Goal: Task Accomplishment & Management: Manage account settings

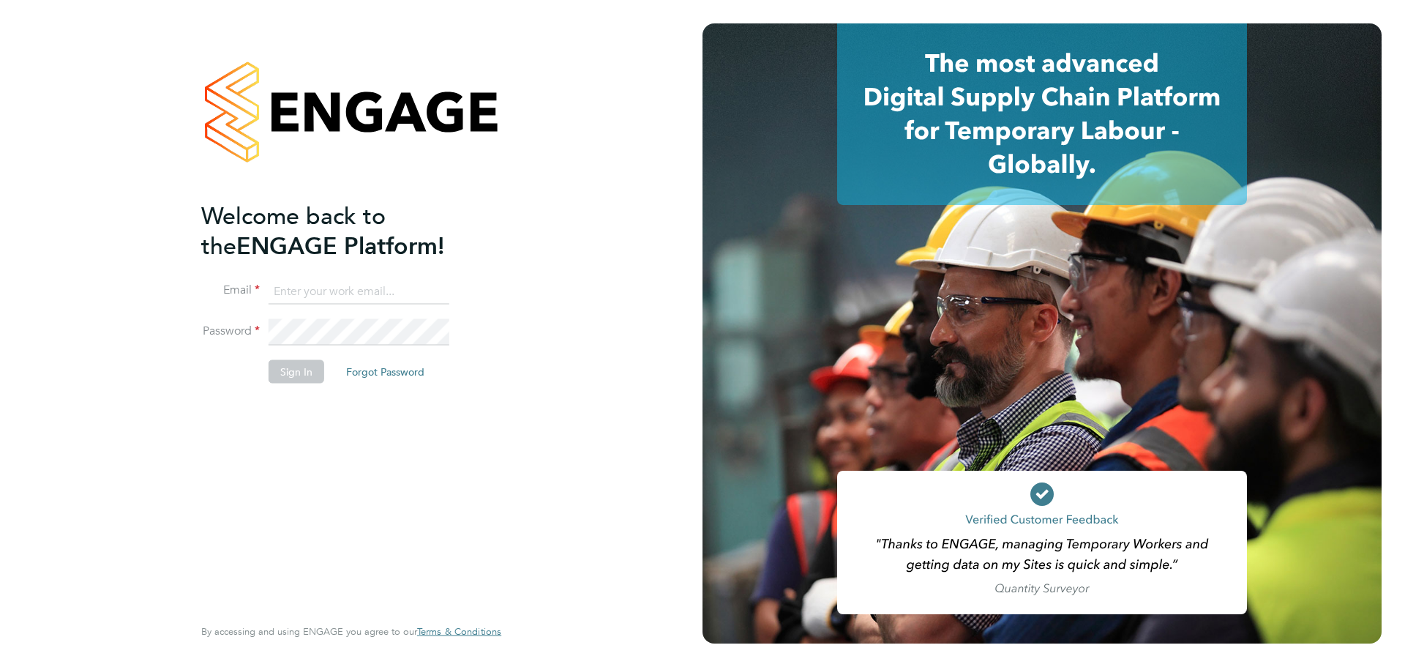
type input "[EMAIL_ADDRESS][DOMAIN_NAME]"
click at [274, 361] on button "Sign In" at bounding box center [297, 370] width 56 height 23
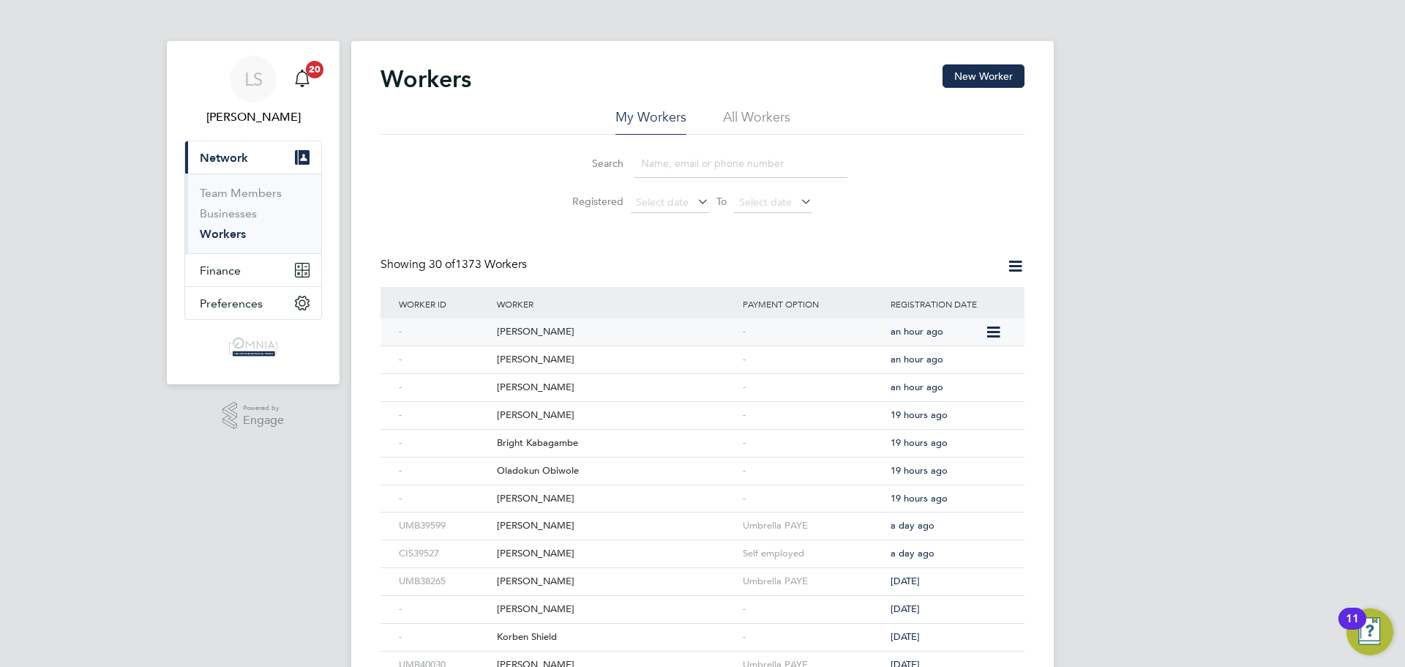
click at [537, 331] on div "Kevin Smart" at bounding box center [616, 331] width 246 height 27
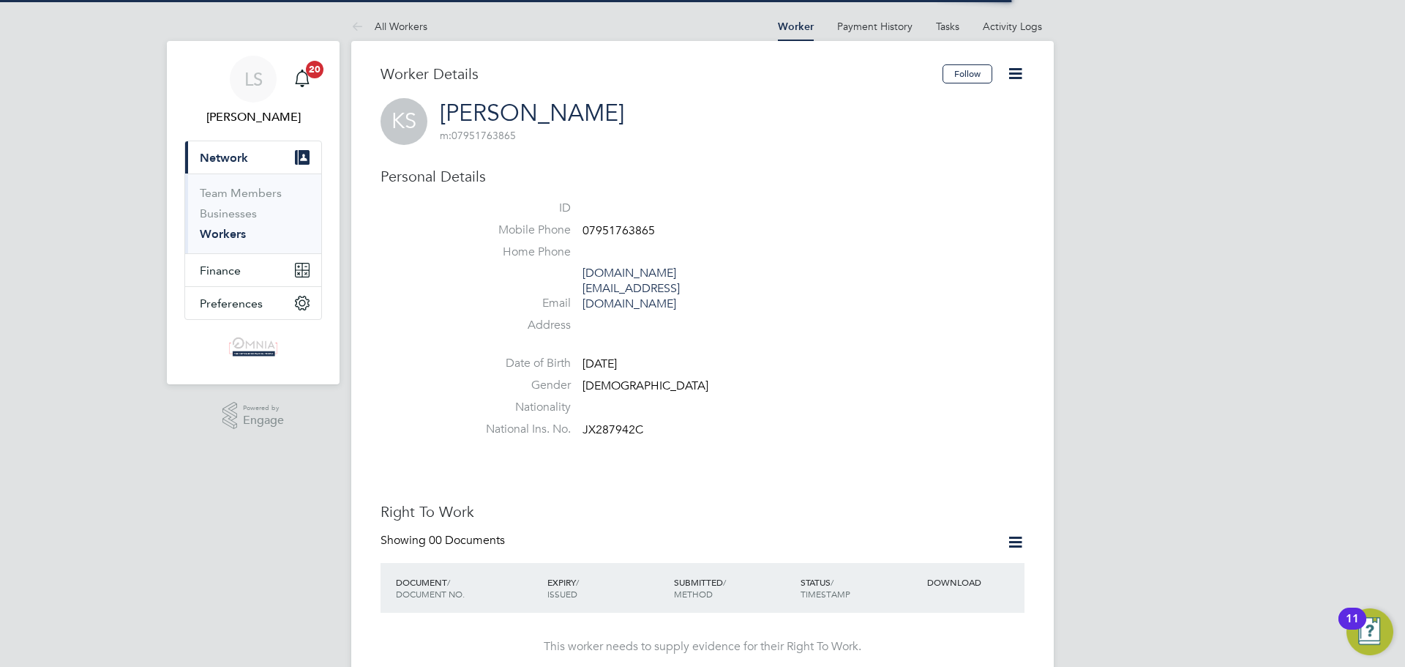
click at [642, 231] on span "07951763865" at bounding box center [618, 230] width 72 height 15
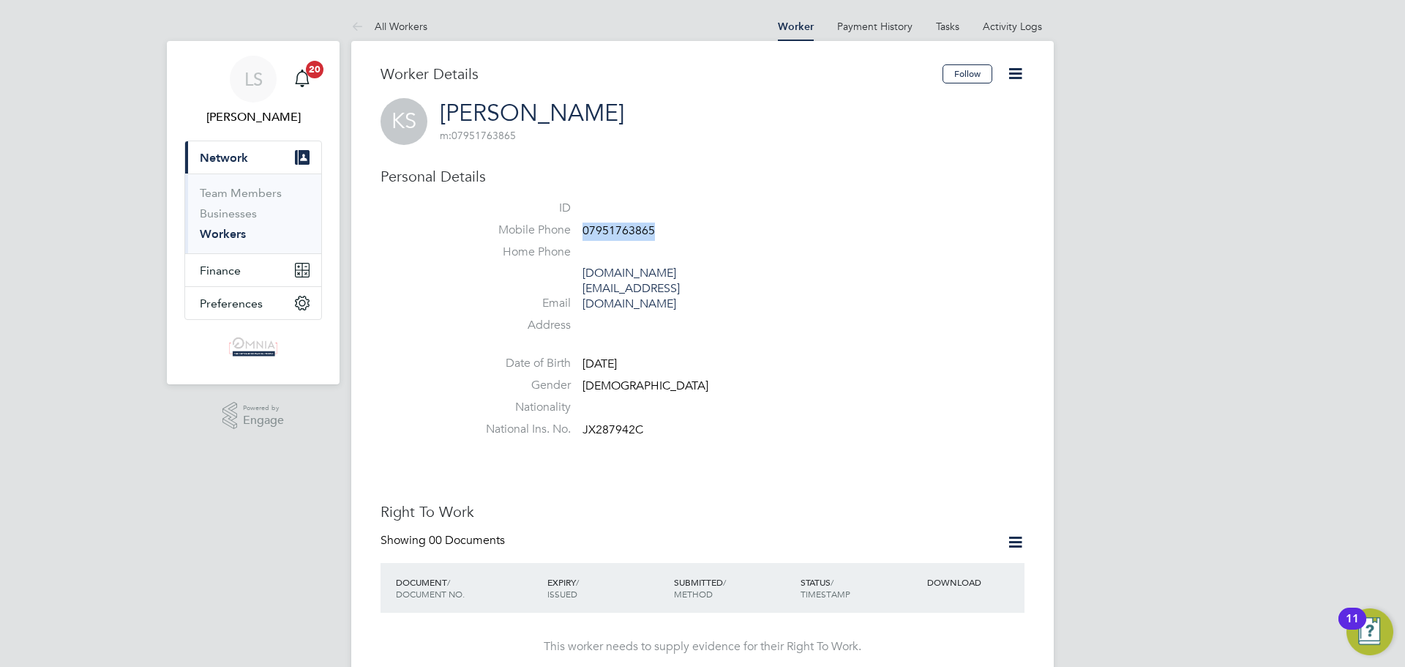
copy span "07951763865"
click at [1011, 79] on icon at bounding box center [1015, 73] width 18 height 18
click at [942, 195] on li "Edit Personal Details e" at bounding box center [932, 191] width 183 height 20
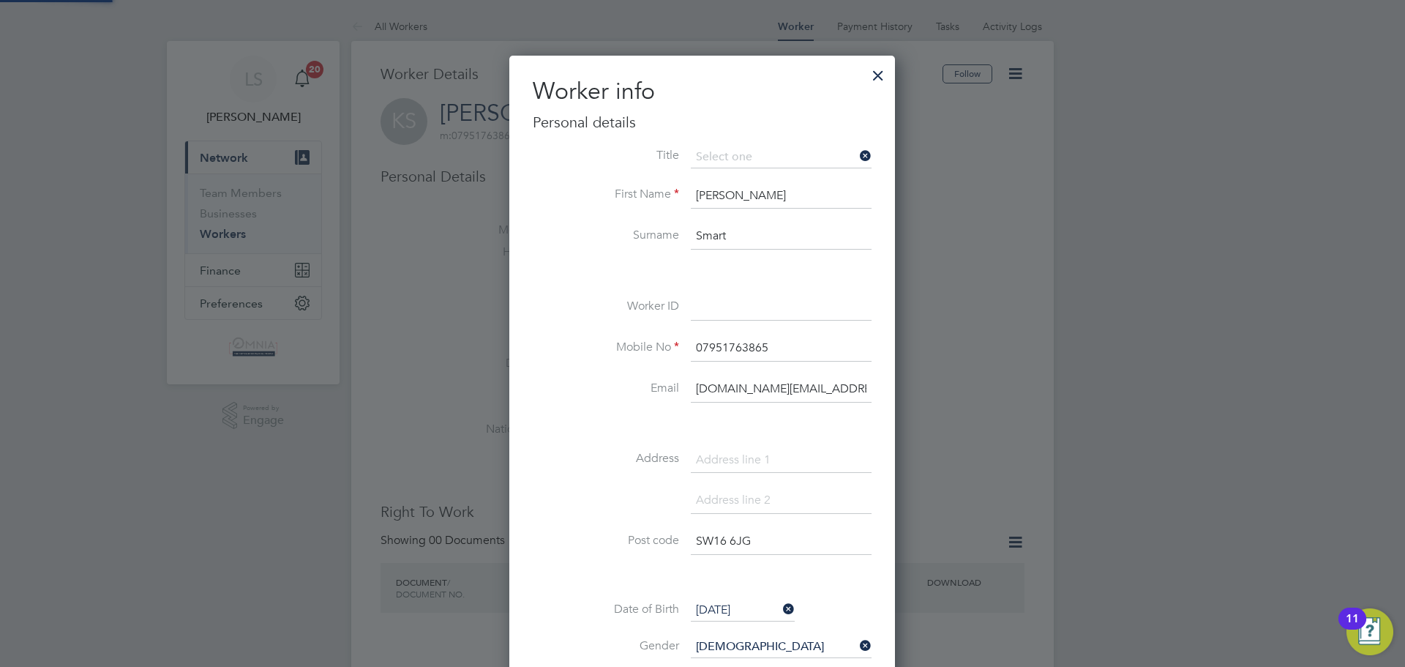
scroll to position [827, 387]
paste input "UMB39153"
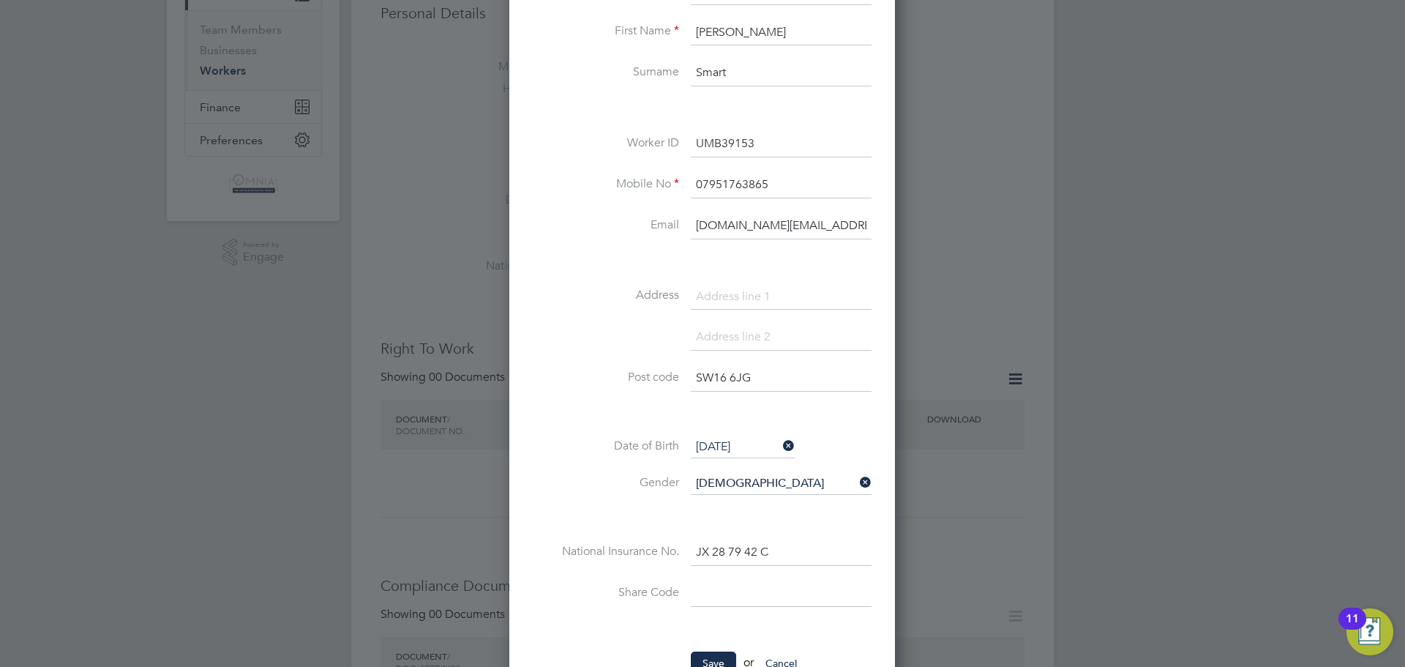
scroll to position [293, 0]
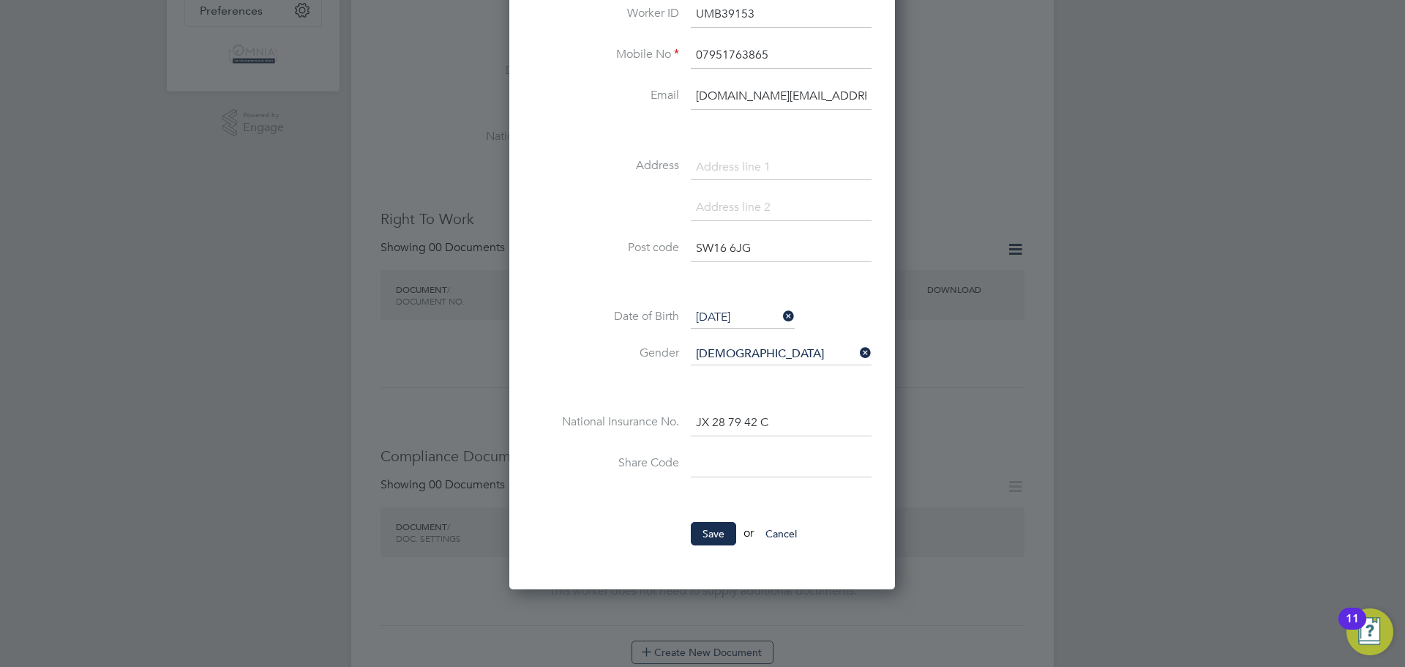
type input "UMB39153"
click at [697, 547] on li "Save or Cancel" at bounding box center [702, 541] width 339 height 38
click at [707, 525] on button "Save" at bounding box center [713, 533] width 45 height 23
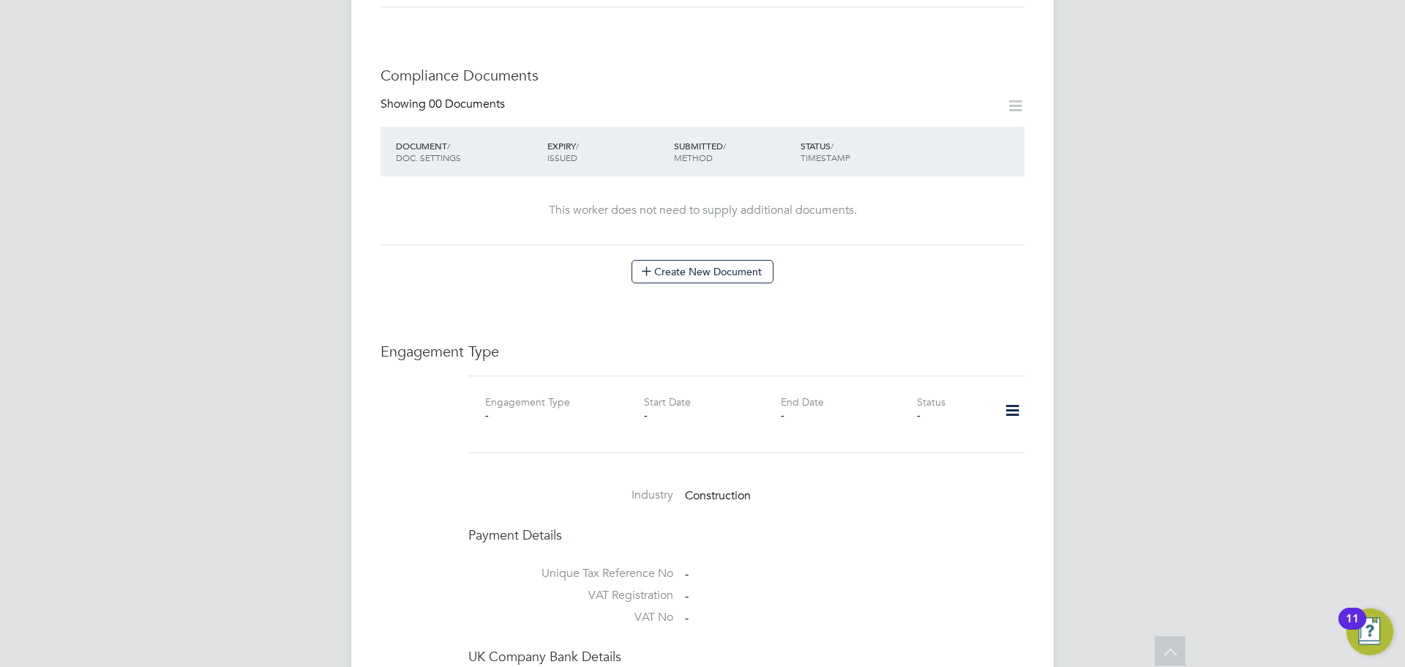
scroll to position [805, 0]
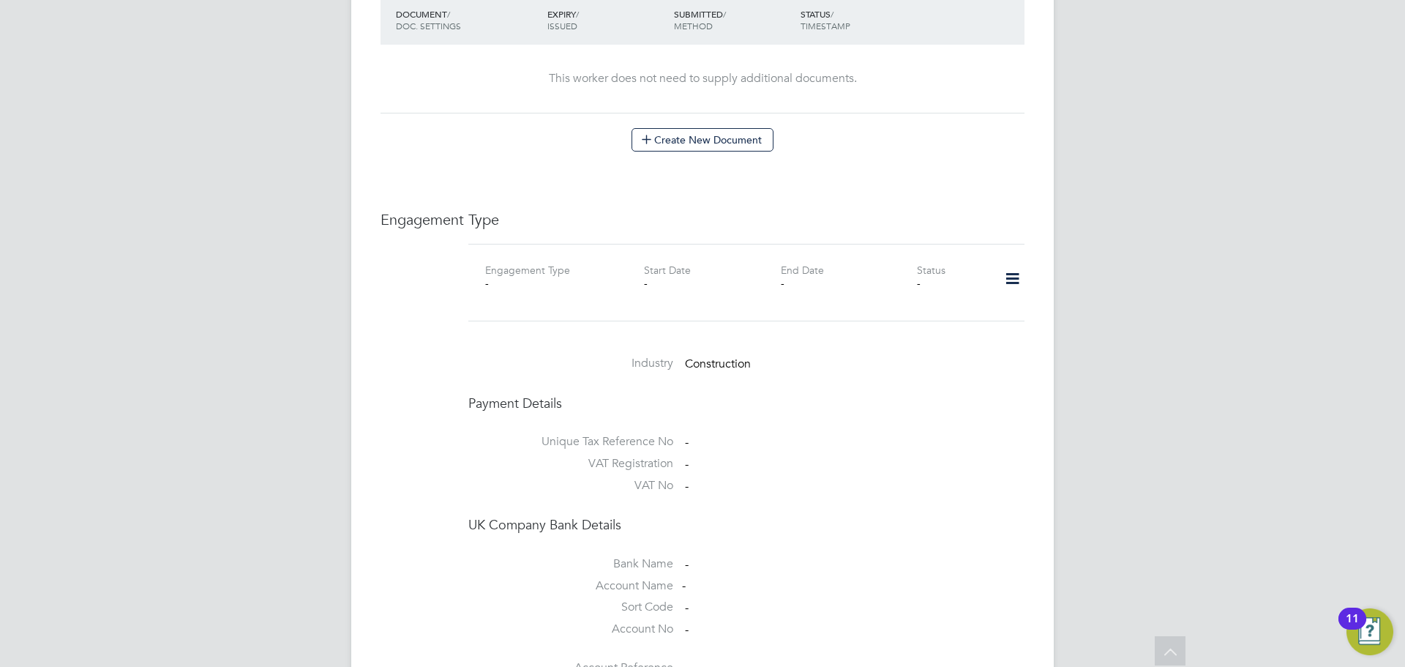
click at [1003, 262] on icon at bounding box center [1013, 279] width 26 height 34
click at [910, 312] on li "Add Engagement Type" at bounding box center [937, 312] width 166 height 20
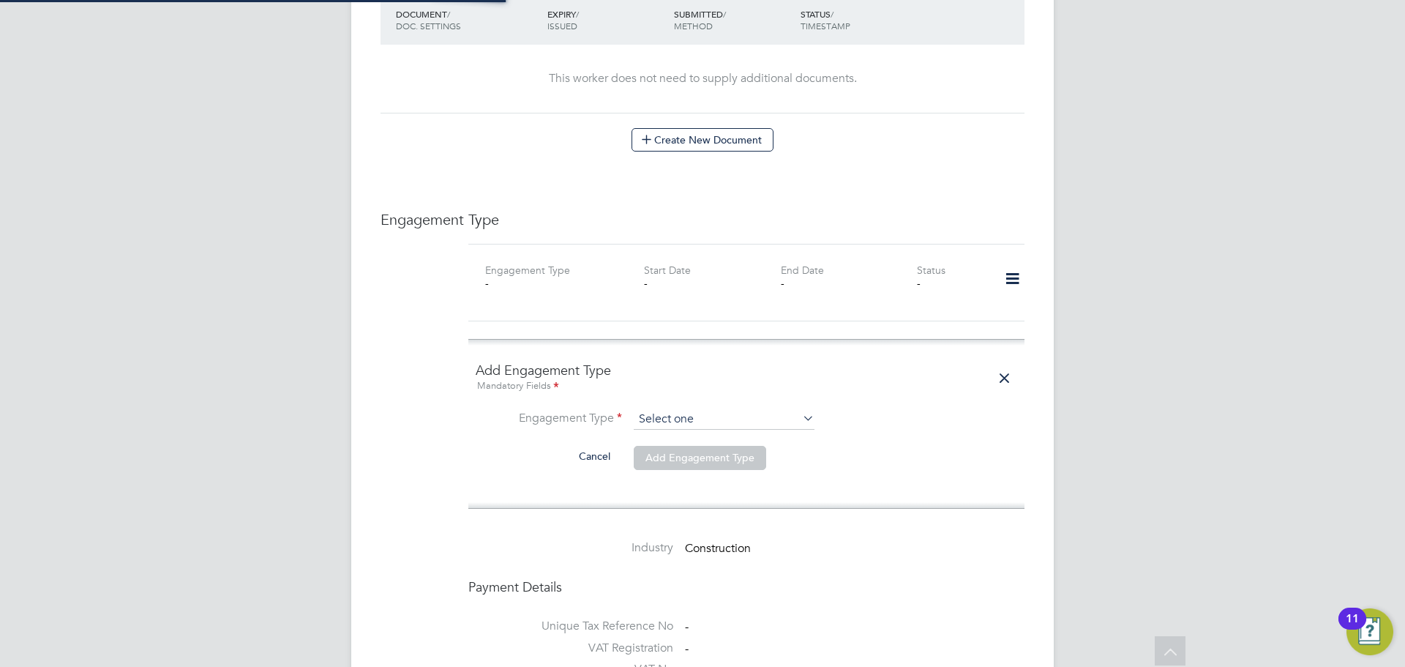
click at [744, 399] on div "All Workers Worker Payment History Tasks Activity Logs Worker Payment History T…" at bounding box center [702, 201] width 702 height 1989
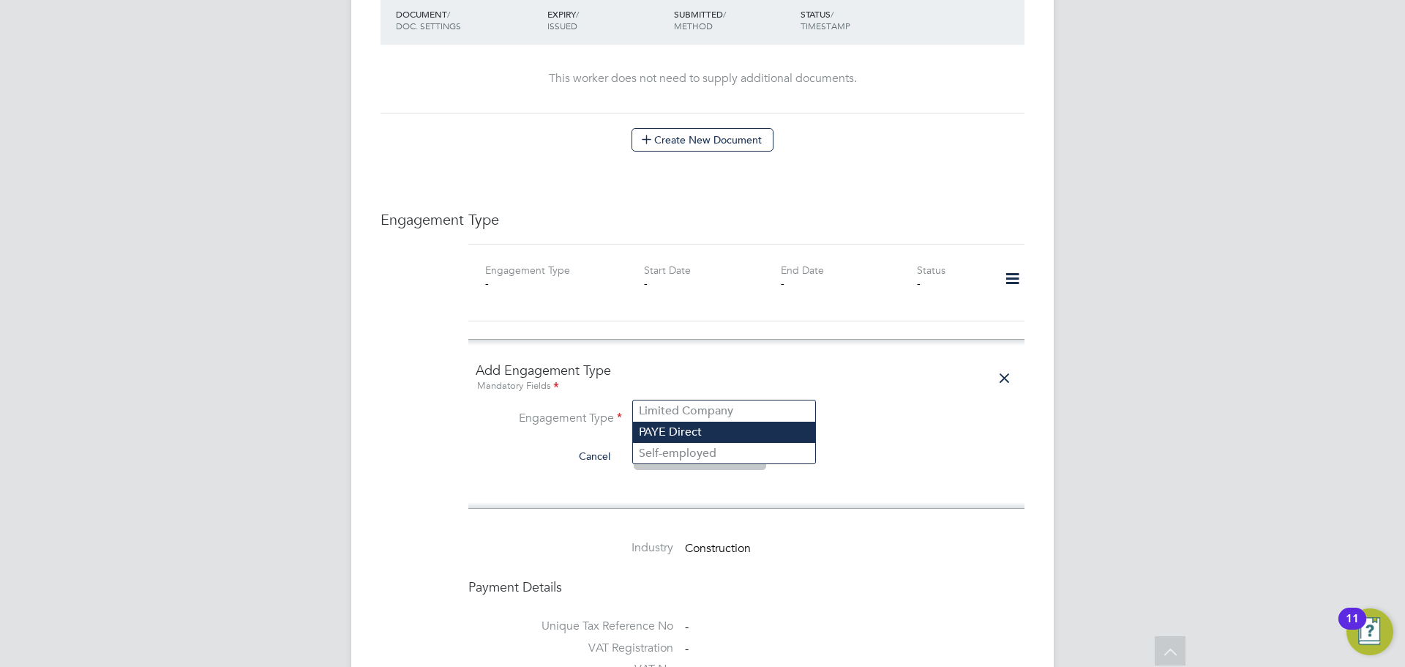
click at [710, 430] on li "PAYE Direct" at bounding box center [724, 431] width 182 height 21
type input "PAYE Direct"
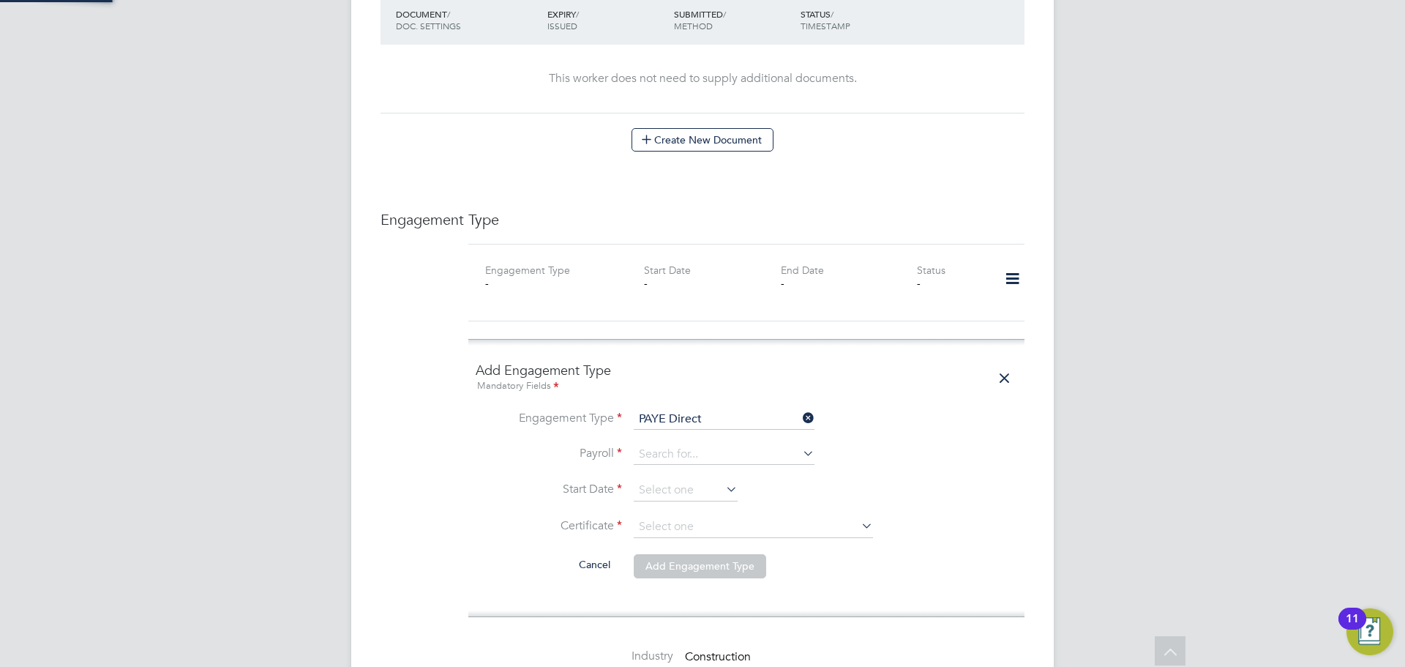
click at [710, 444] on input at bounding box center [724, 454] width 181 height 20
click at [701, 446] on li "Umbrella PAYE" at bounding box center [724, 445] width 182 height 21
type input "Umbrella PAYE"
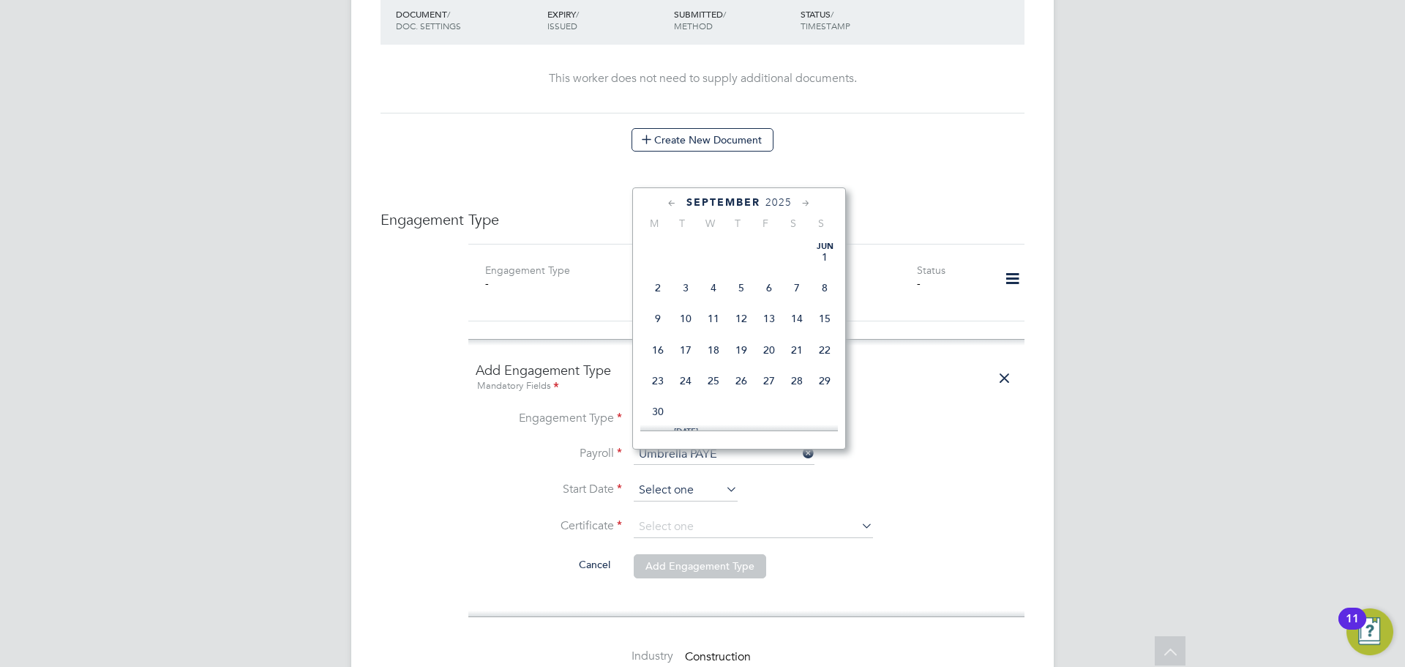
click at [698, 479] on input at bounding box center [686, 490] width 104 height 22
click at [688, 319] on span "23" at bounding box center [686, 305] width 28 height 28
type input "23 Sep 2025"
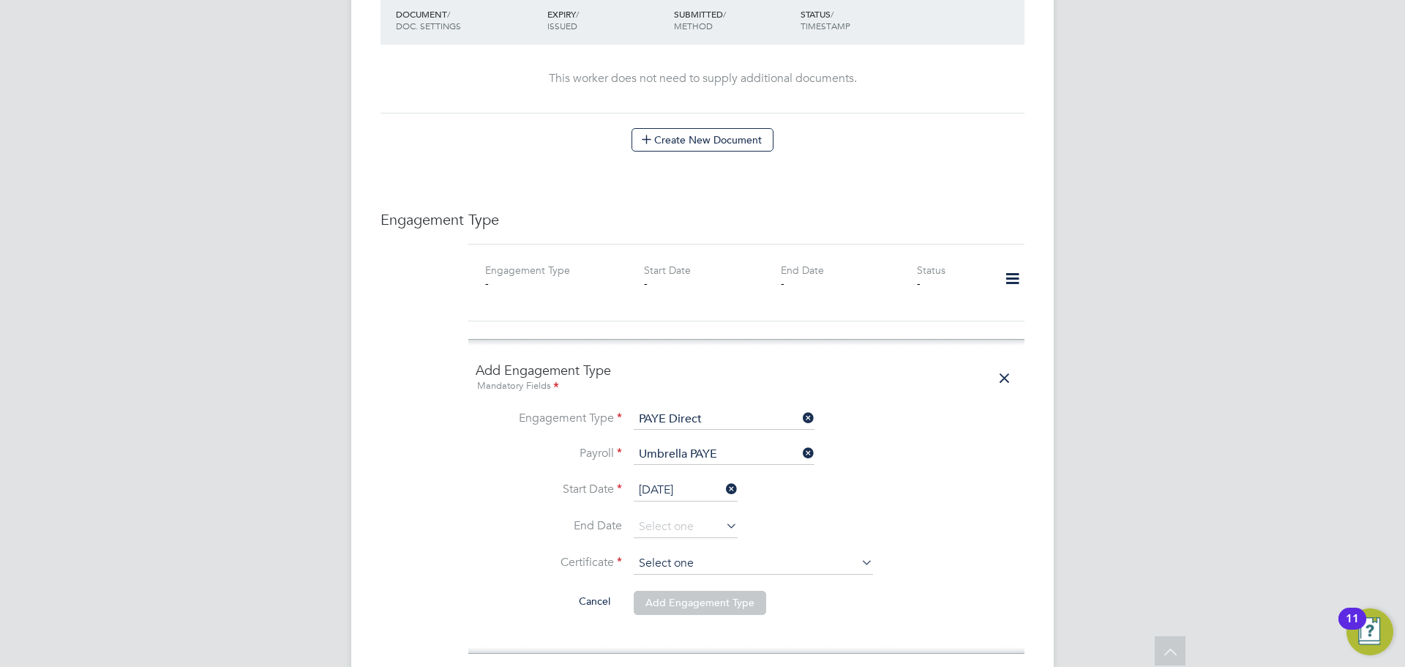
click at [758, 552] on input at bounding box center [753, 563] width 239 height 22
click at [778, 570] on li "No, worker doesn't have a P45 certificate" at bounding box center [753, 573] width 241 height 19
type input "No, worker doesn't have a P45 certificate"
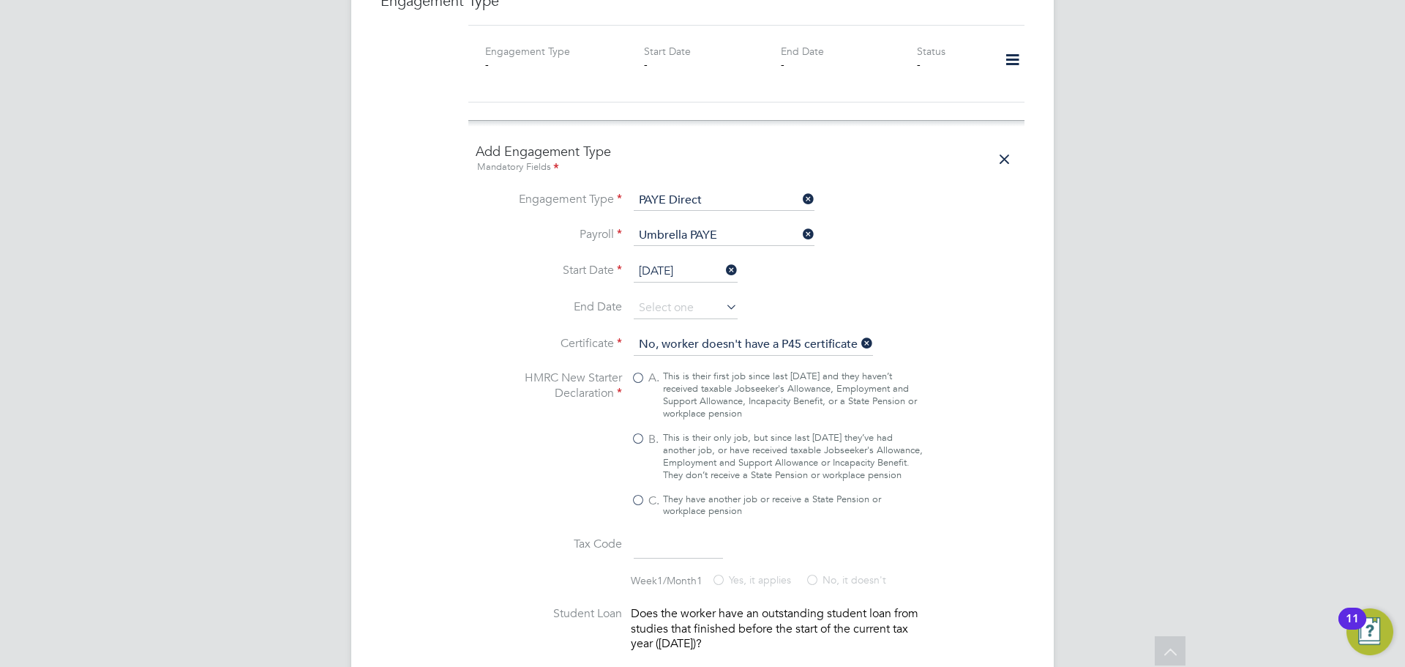
scroll to position [1024, 0]
click at [681, 431] on div "This is their only job, but since last 6 April they’ve had another job, or have…" at bounding box center [793, 456] width 260 height 50
click at [0, 0] on input "B. This is their only job, but since last 6 April they’ve had another job, or h…" at bounding box center [0, 0] width 0 height 0
type input "1257L"
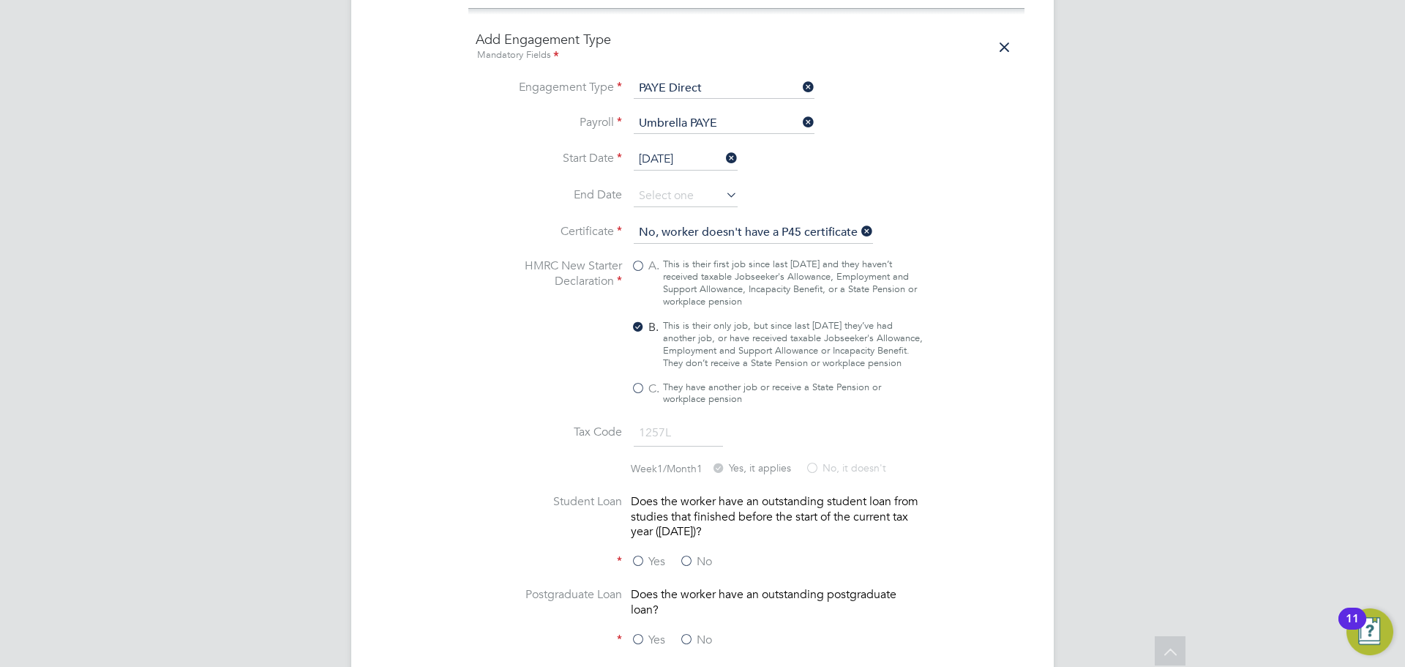
scroll to position [1317, 0]
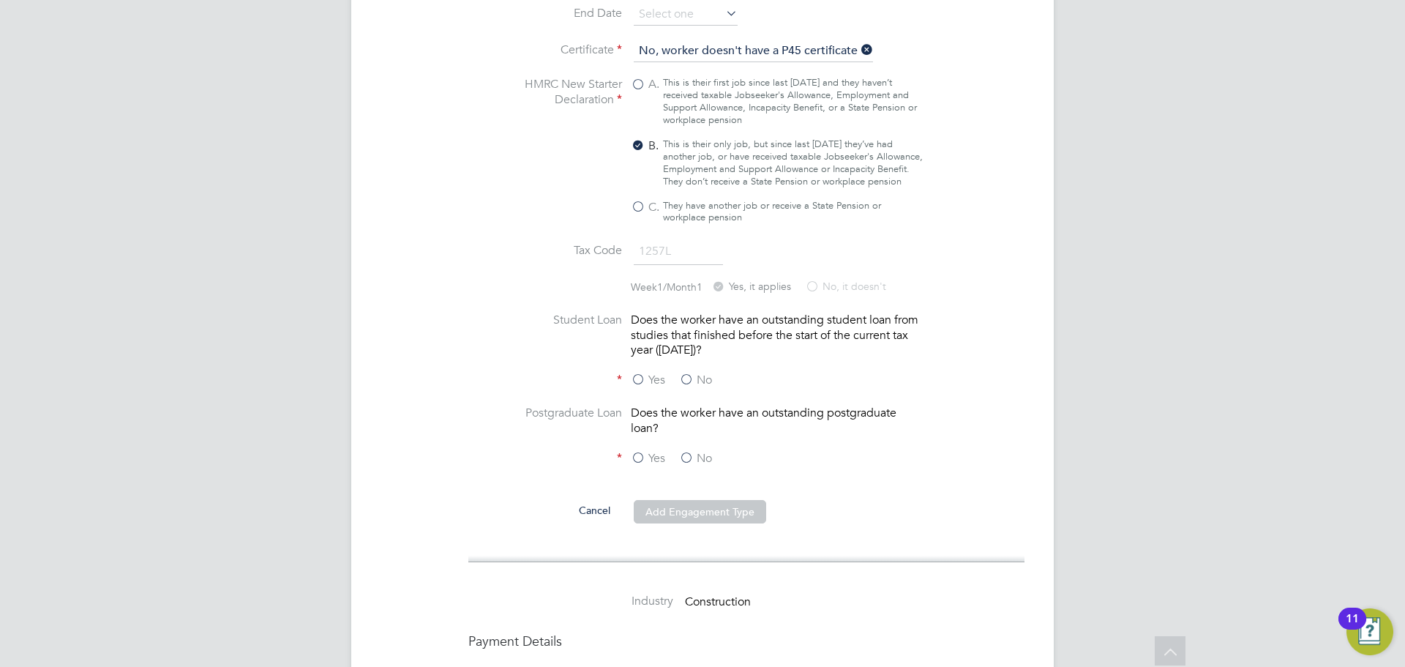
click at [706, 372] on label "No" at bounding box center [695, 379] width 33 height 15
click at [0, 0] on input "No" at bounding box center [0, 0] width 0 height 0
click at [697, 451] on label "No" at bounding box center [695, 458] width 33 height 15
click at [0, 0] on input "No" at bounding box center [0, 0] width 0 height 0
click at [729, 500] on button "Add Engagement Type" at bounding box center [700, 511] width 132 height 23
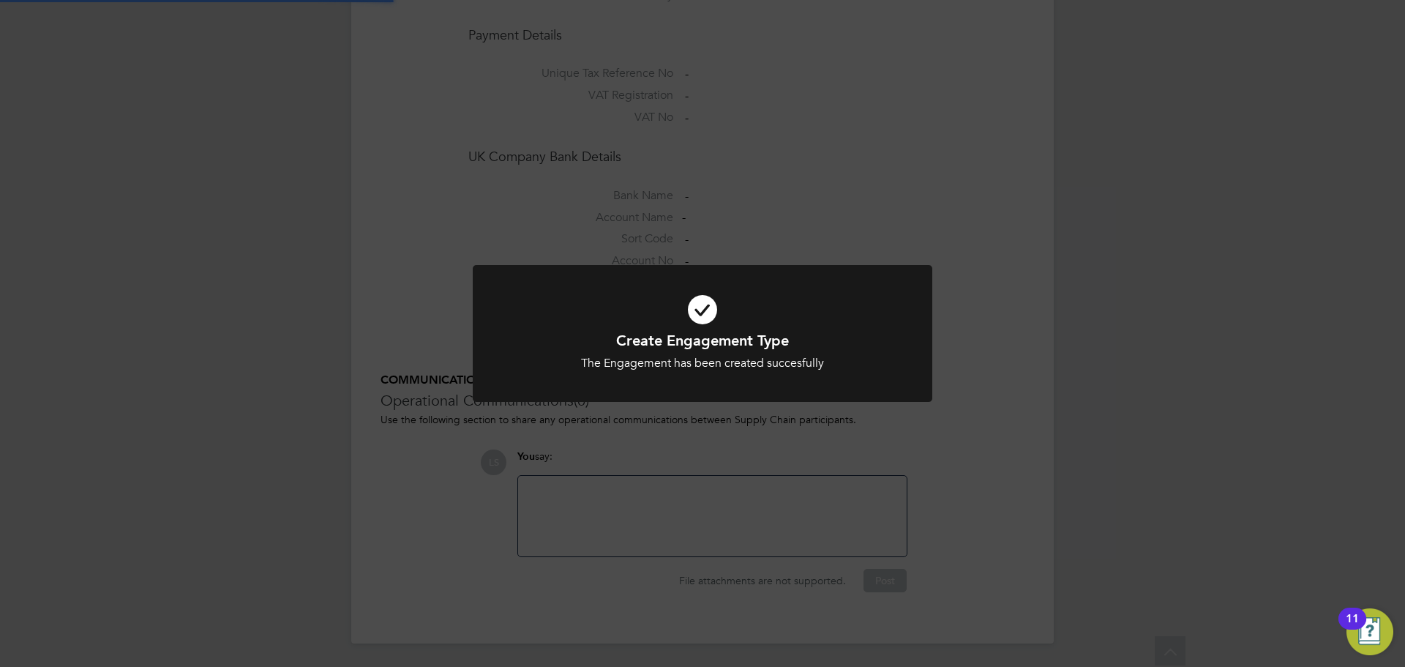
scroll to position [1143, 0]
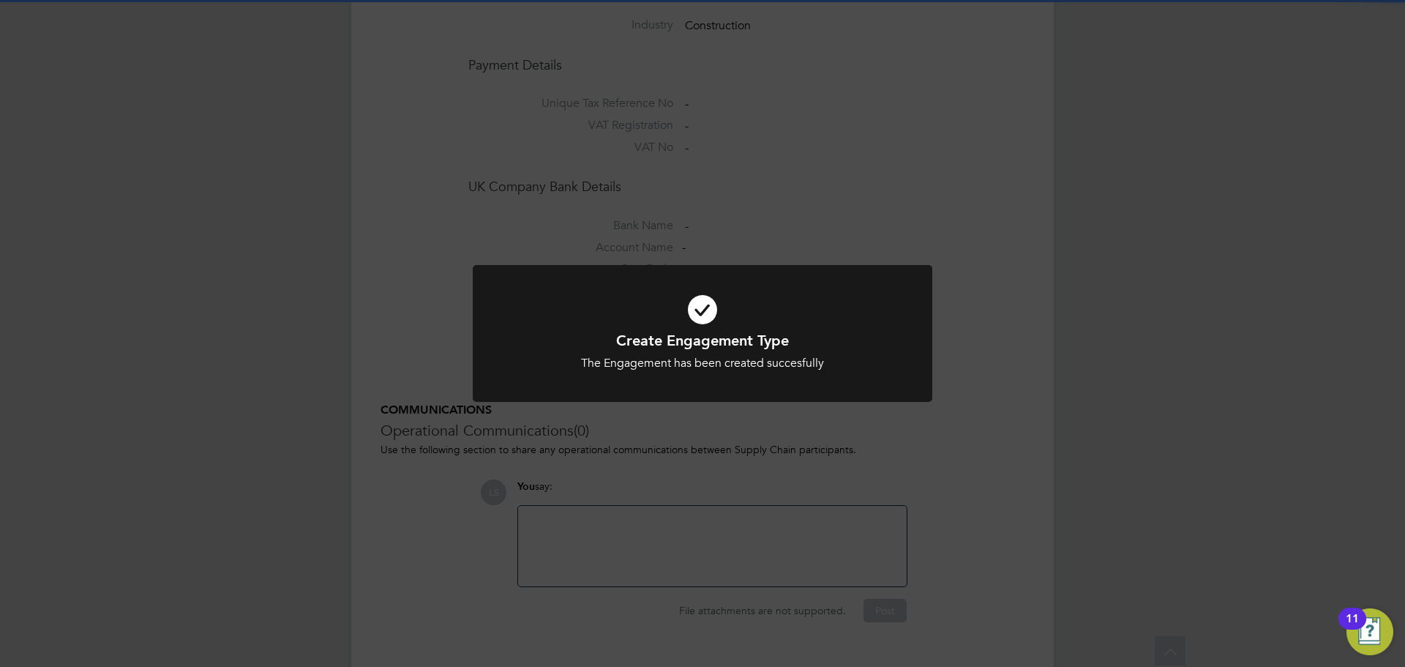
click at [729, 487] on div "Create Engagement Type The Engagement has been created succesfully Cancel Okay" at bounding box center [702, 333] width 1405 height 667
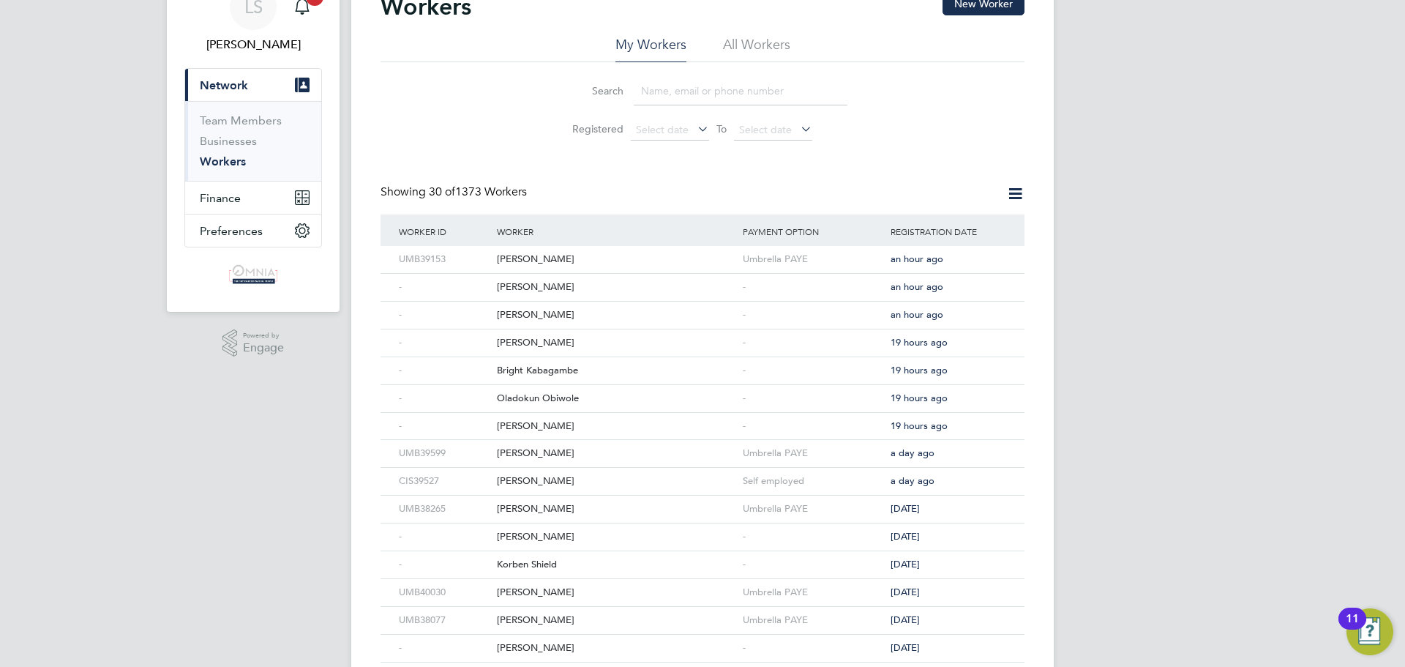
scroll to position [73, 0]
click at [591, 284] on div "[PERSON_NAME]" at bounding box center [616, 286] width 246 height 27
click at [629, 309] on div "[PERSON_NAME]" at bounding box center [616, 314] width 246 height 27
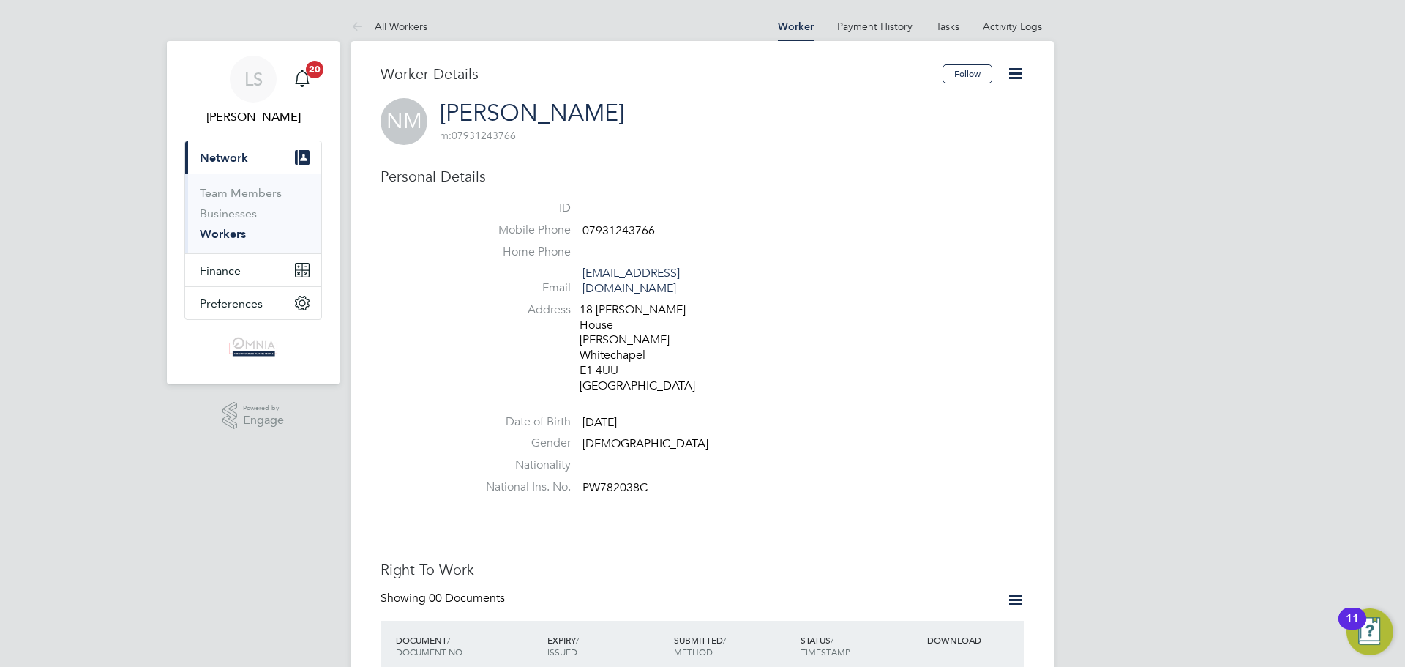
click at [642, 222] on li "Mobile Phone 07931243766" at bounding box center [746, 233] width 556 height 22
click at [636, 222] on li "Mobile Phone 07931243766" at bounding box center [746, 233] width 556 height 22
click at [621, 226] on span "07931243766" at bounding box center [618, 230] width 72 height 15
copy span "07931243766"
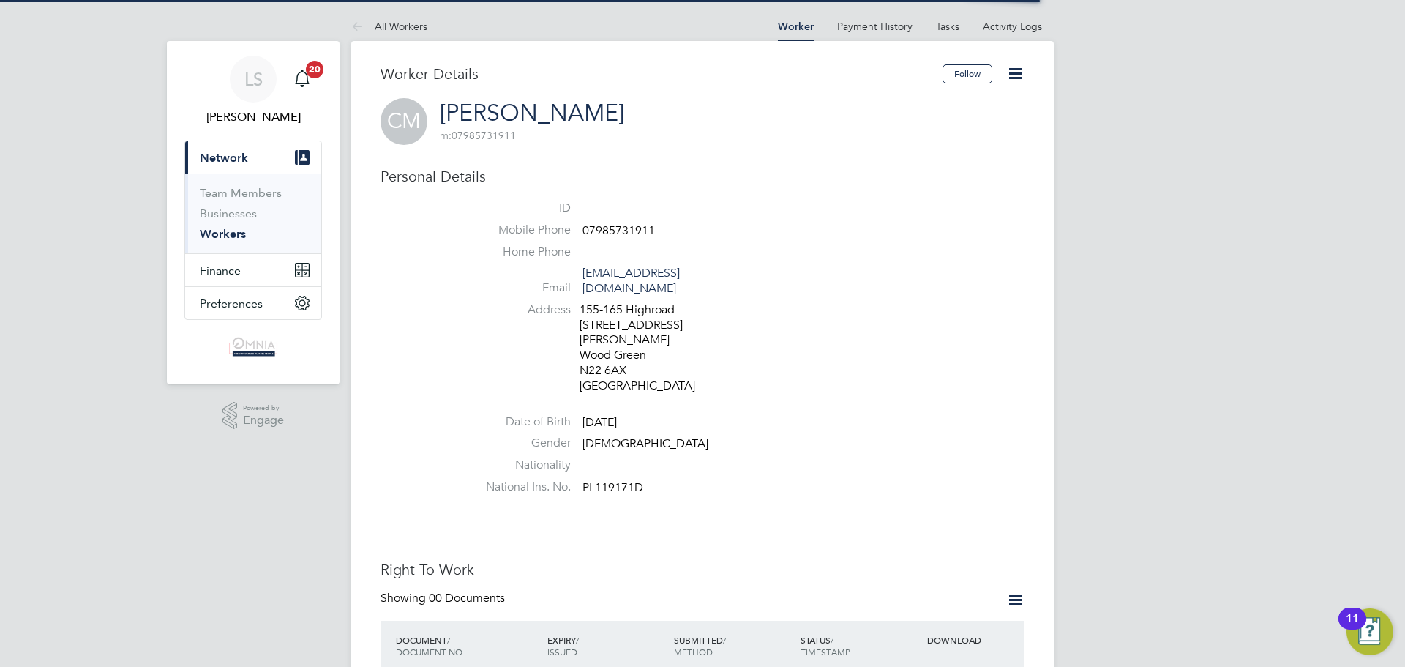
click at [633, 226] on span "07985731911" at bounding box center [618, 230] width 72 height 15
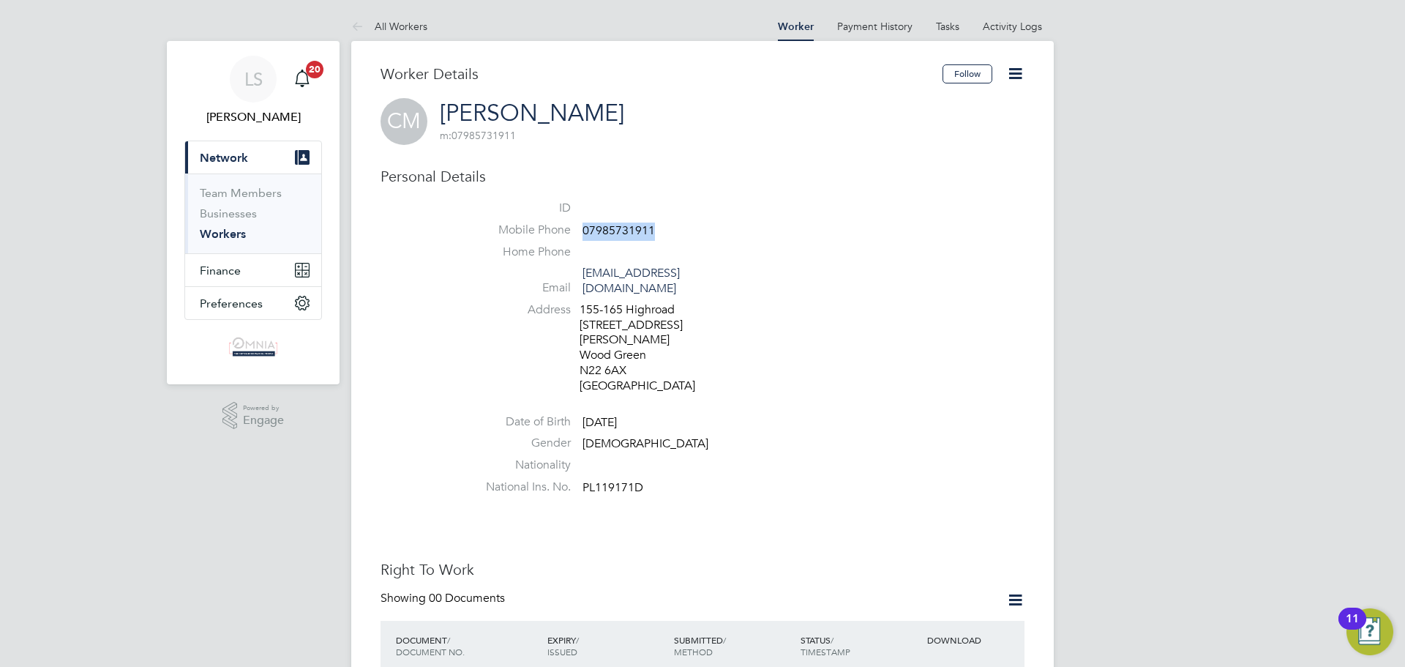
copy span "07985731911"
drag, startPoint x: 985, startPoint y: 67, endPoint x: 1027, endPoint y: 69, distance: 42.5
click at [1024, 69] on div "Follow" at bounding box center [983, 81] width 82 height 34
drag, startPoint x: 1027, startPoint y: 69, endPoint x: 1029, endPoint y: 81, distance: 12.5
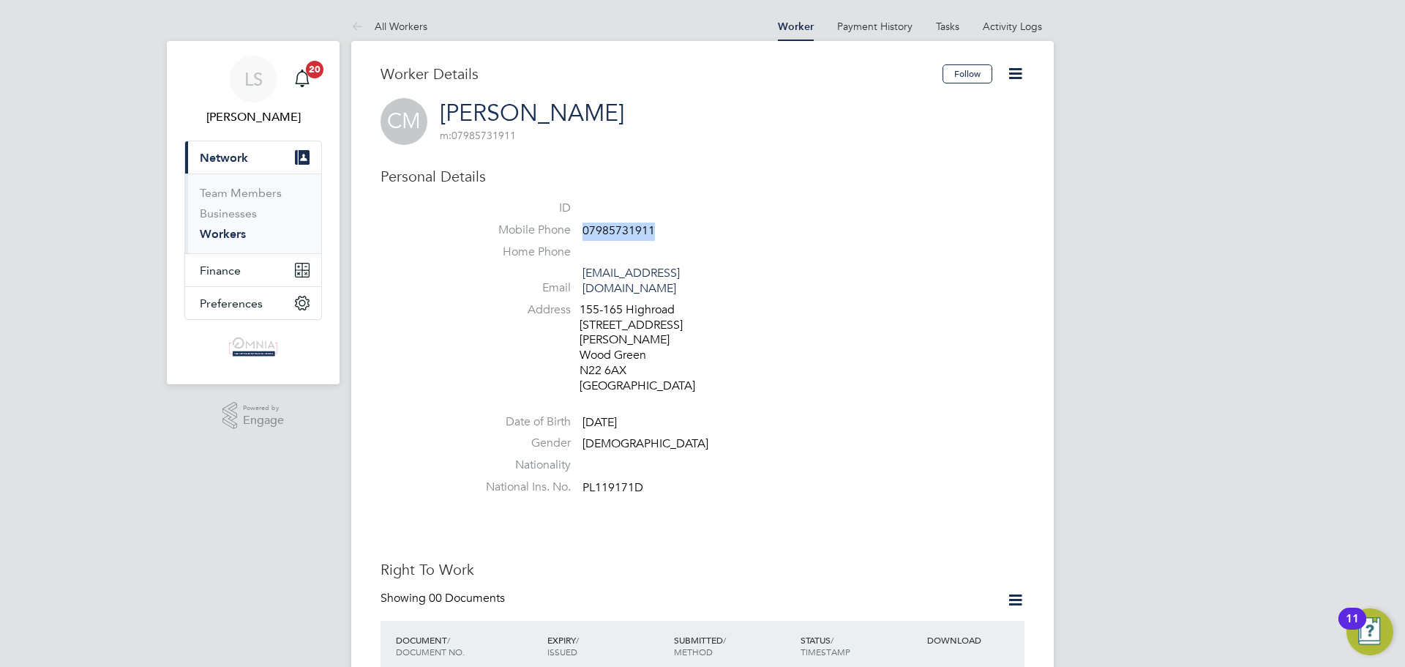
click at [1015, 68] on icon at bounding box center [1015, 73] width 18 height 18
click at [982, 190] on li "Edit Personal Details e" at bounding box center [932, 191] width 183 height 20
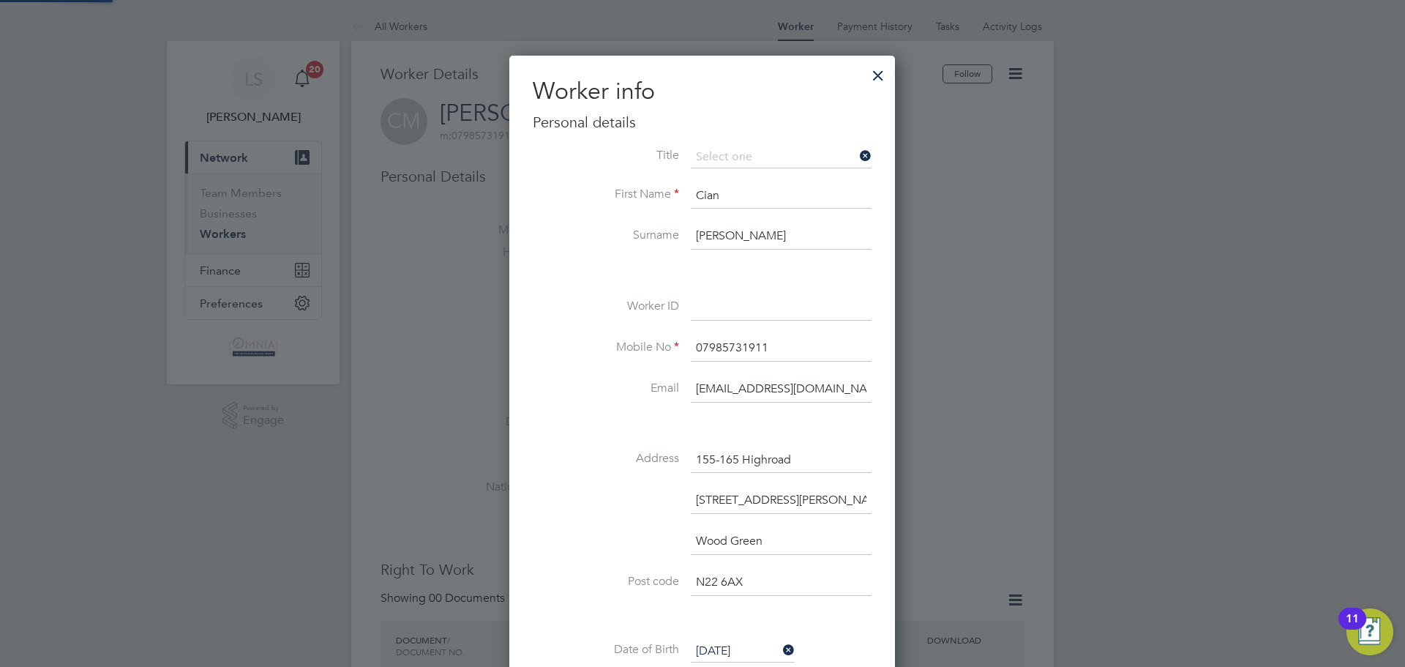
scroll to position [867, 387]
paste input "UMB39413"
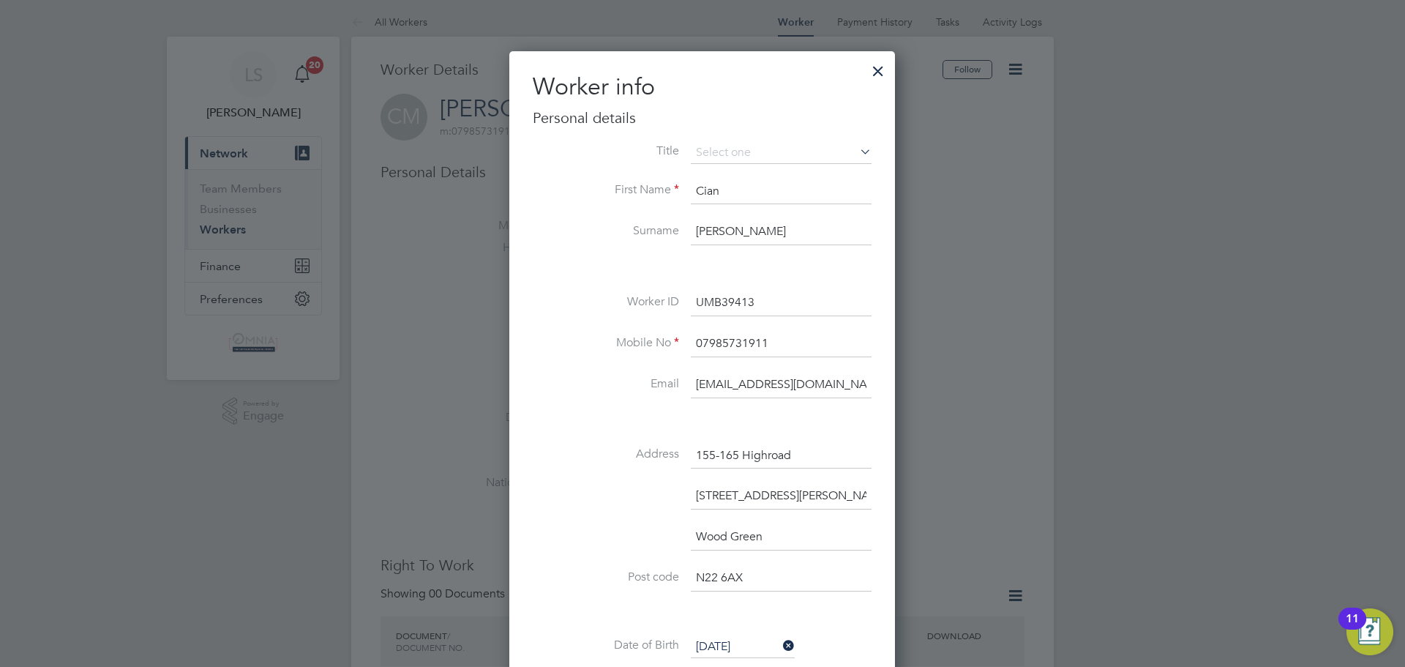
scroll to position [512, 0]
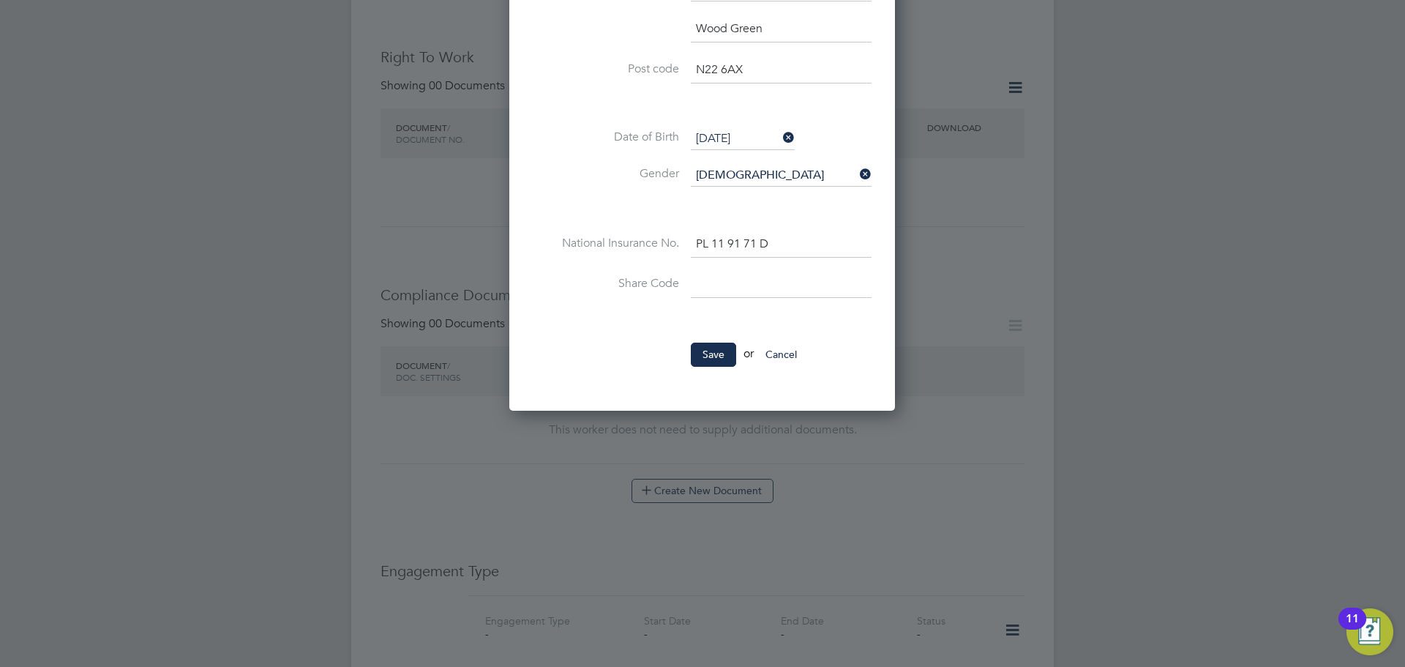
type input "UMB39413"
click at [691, 334] on ul "Title First Name Cian Surname [PERSON_NAME] Worker ID UMB39413 Mobile No 079857…" at bounding box center [702, 7] width 339 height 747
click at [702, 353] on button "Save" at bounding box center [713, 353] width 45 height 23
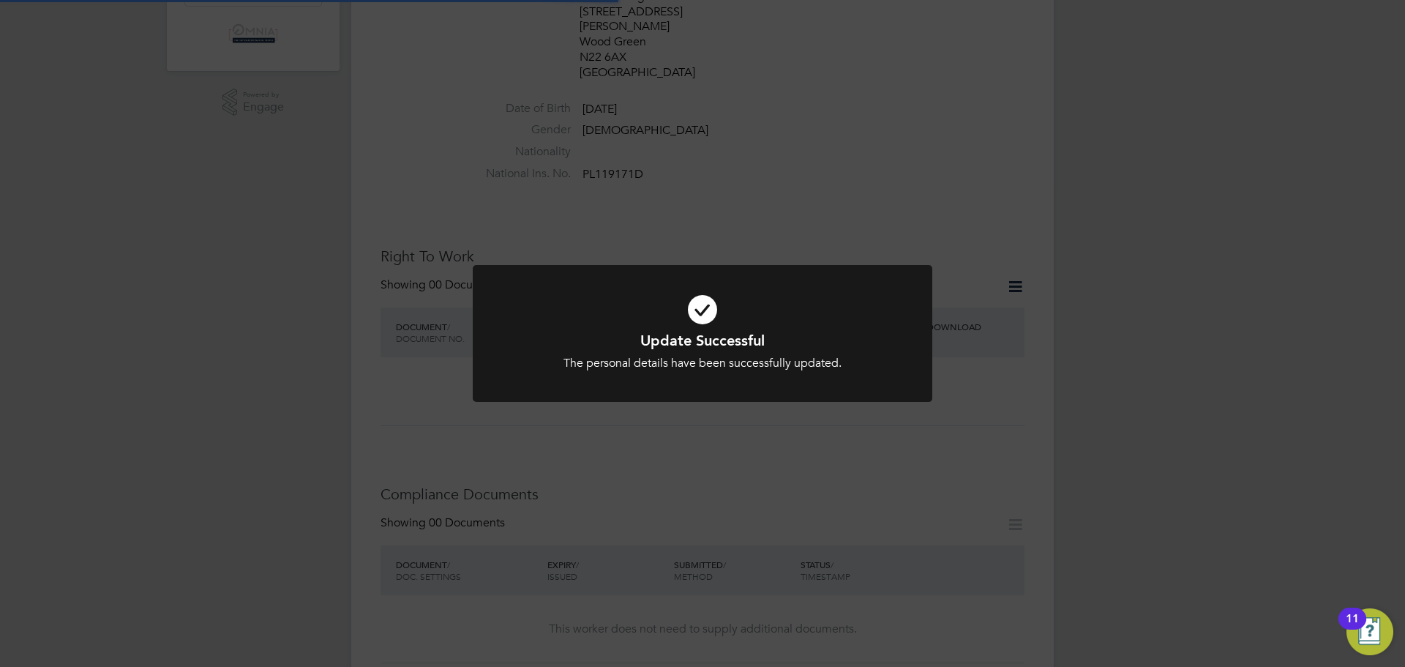
click at [1232, 203] on div "Update Successful The personal details have been successfully updated. Cancel O…" at bounding box center [702, 333] width 1405 height 667
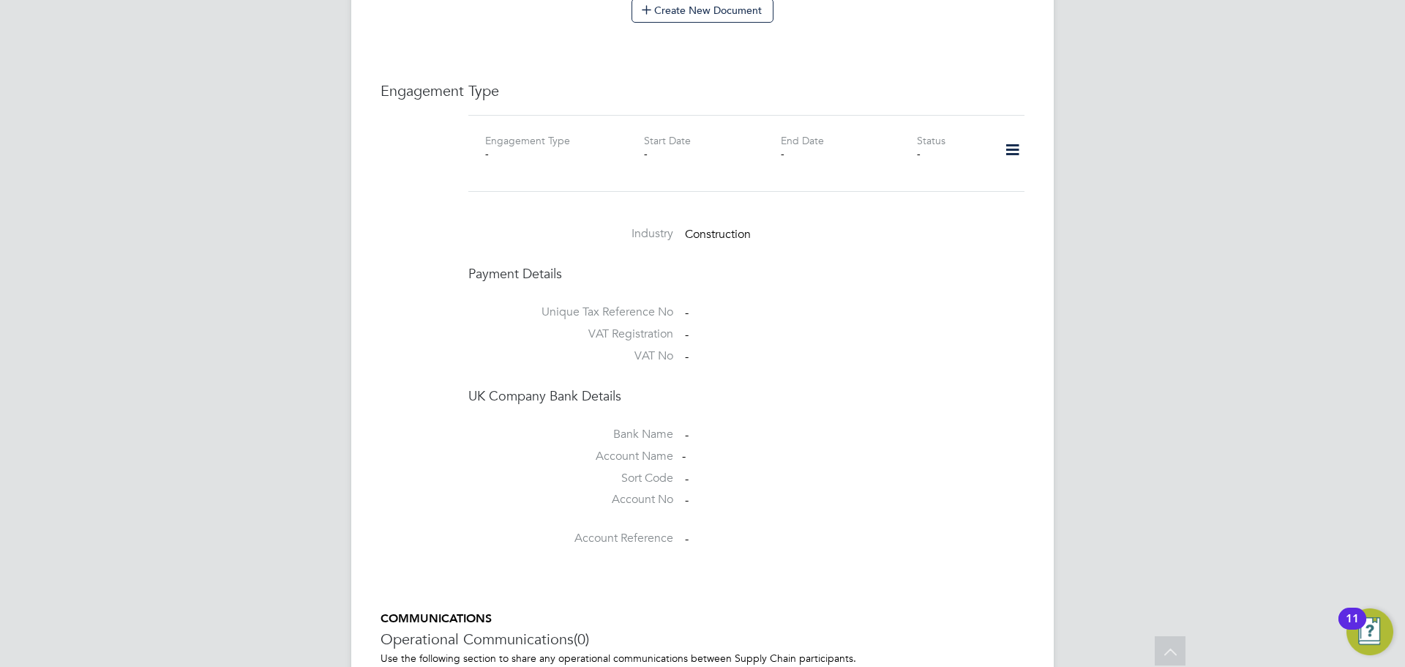
scroll to position [967, 0]
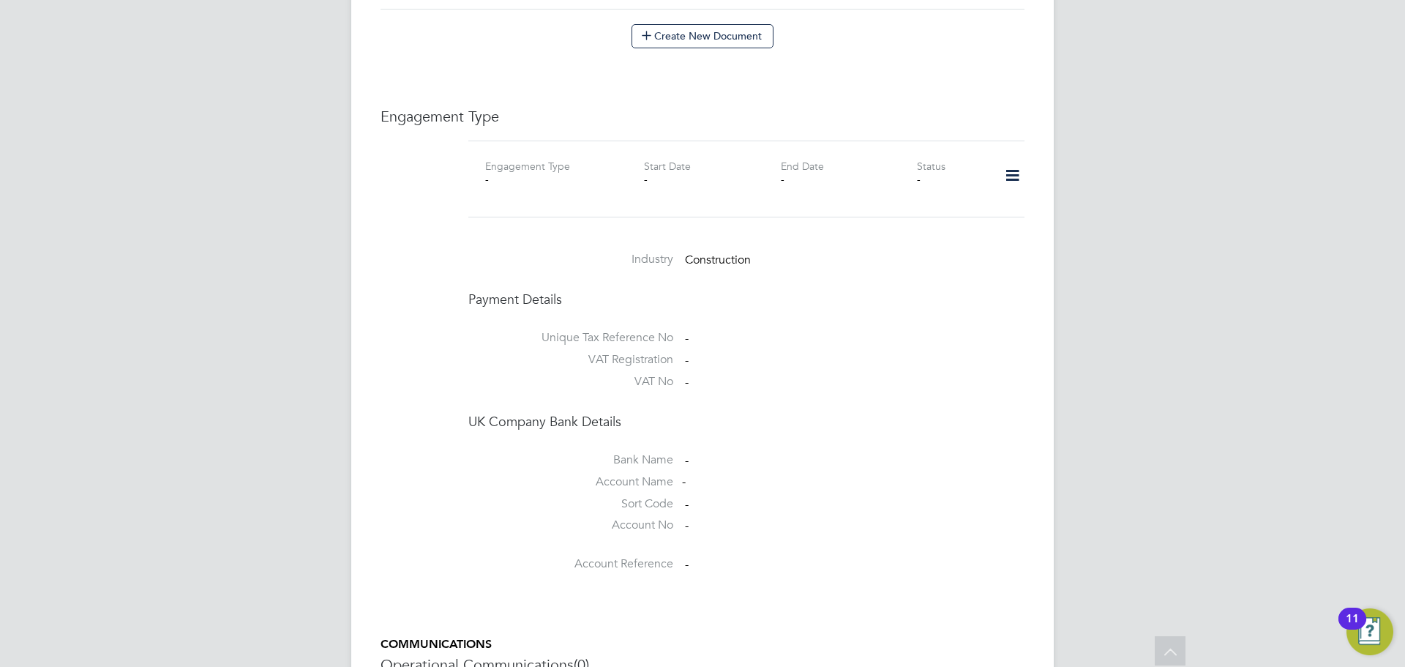
click at [1011, 159] on icon at bounding box center [1013, 176] width 26 height 34
click at [951, 200] on li "Add Engagement Type" at bounding box center [937, 208] width 166 height 20
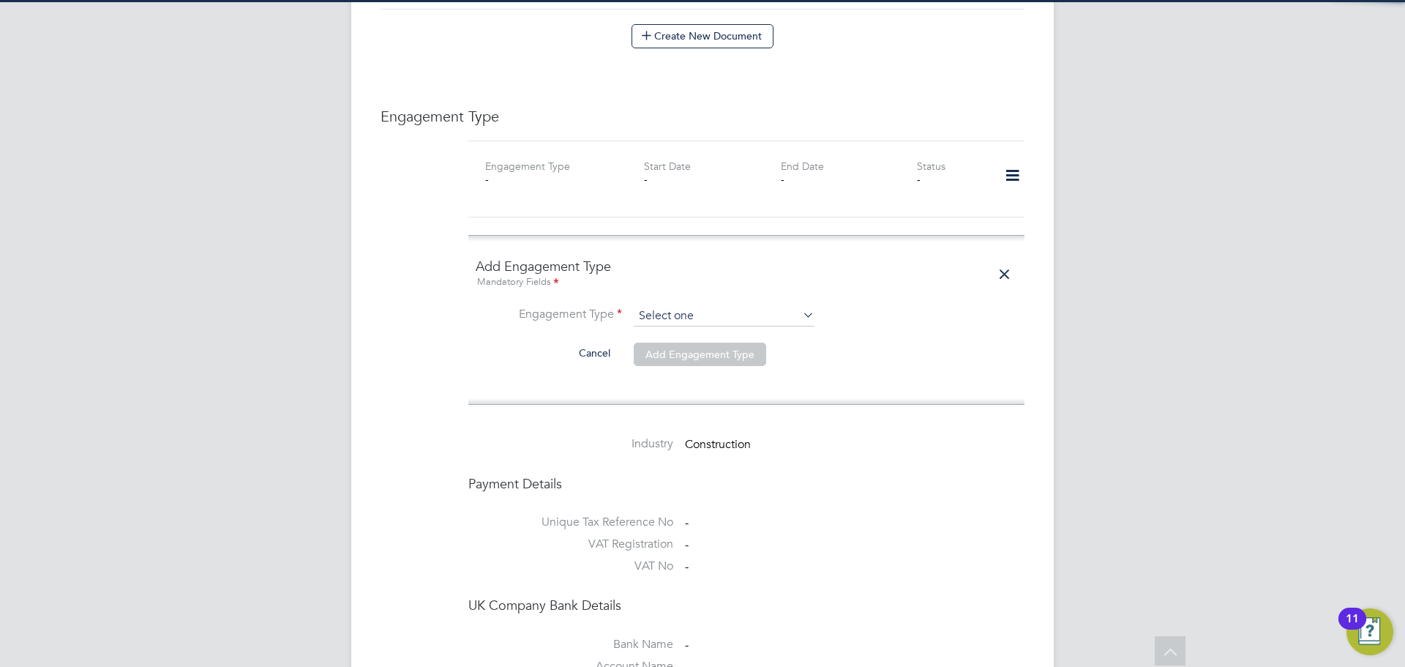
click at [735, 306] on input at bounding box center [724, 316] width 181 height 20
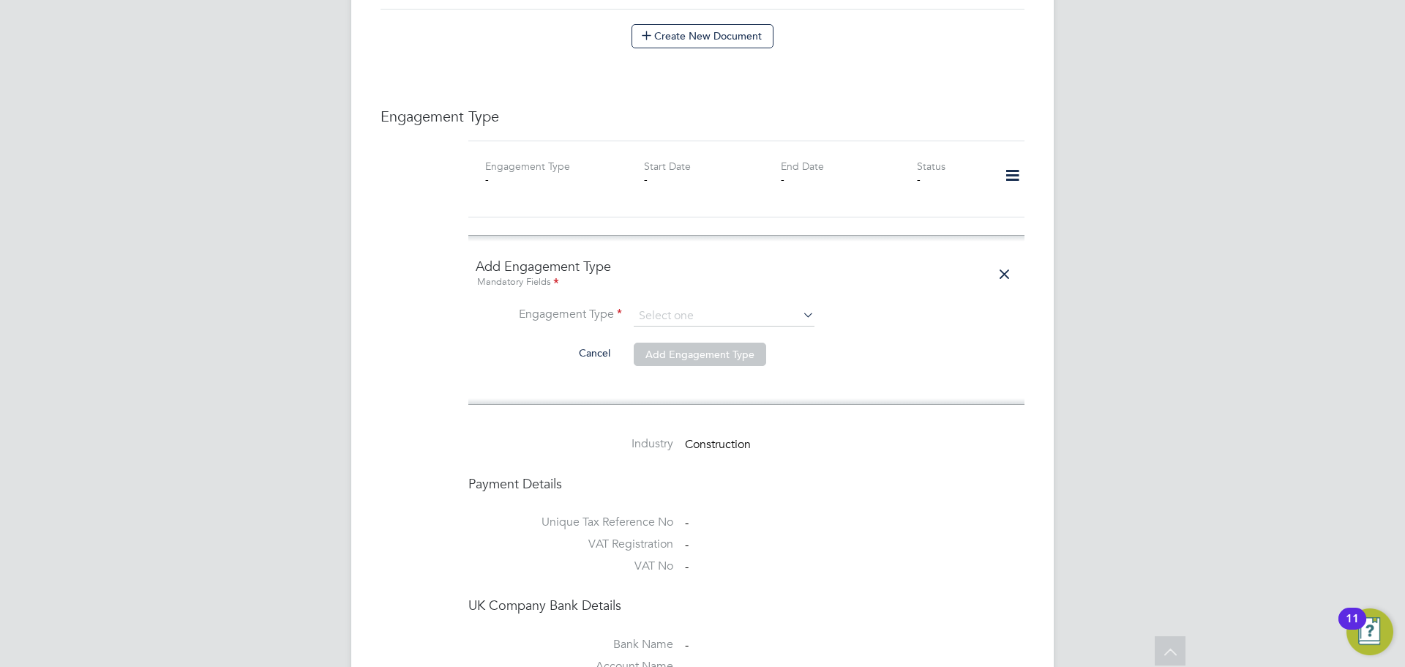
click at [725, 327] on li "PAYE Direct" at bounding box center [724, 328] width 182 height 21
type input "PAYE Direct"
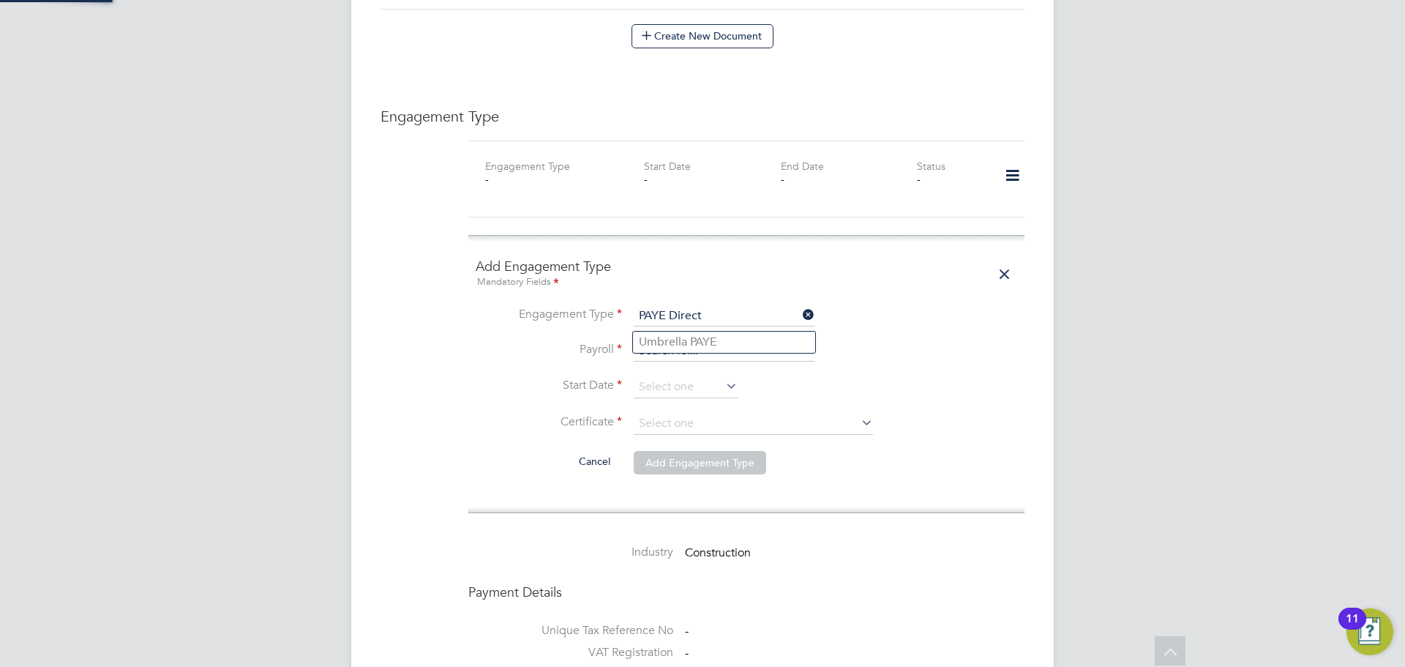
click at [719, 341] on input at bounding box center [724, 351] width 181 height 20
click at [710, 333] on li "Umbrella PAYE" at bounding box center [724, 341] width 182 height 21
type input "Umbrella PAYE"
click at [710, 376] on input at bounding box center [686, 387] width 104 height 22
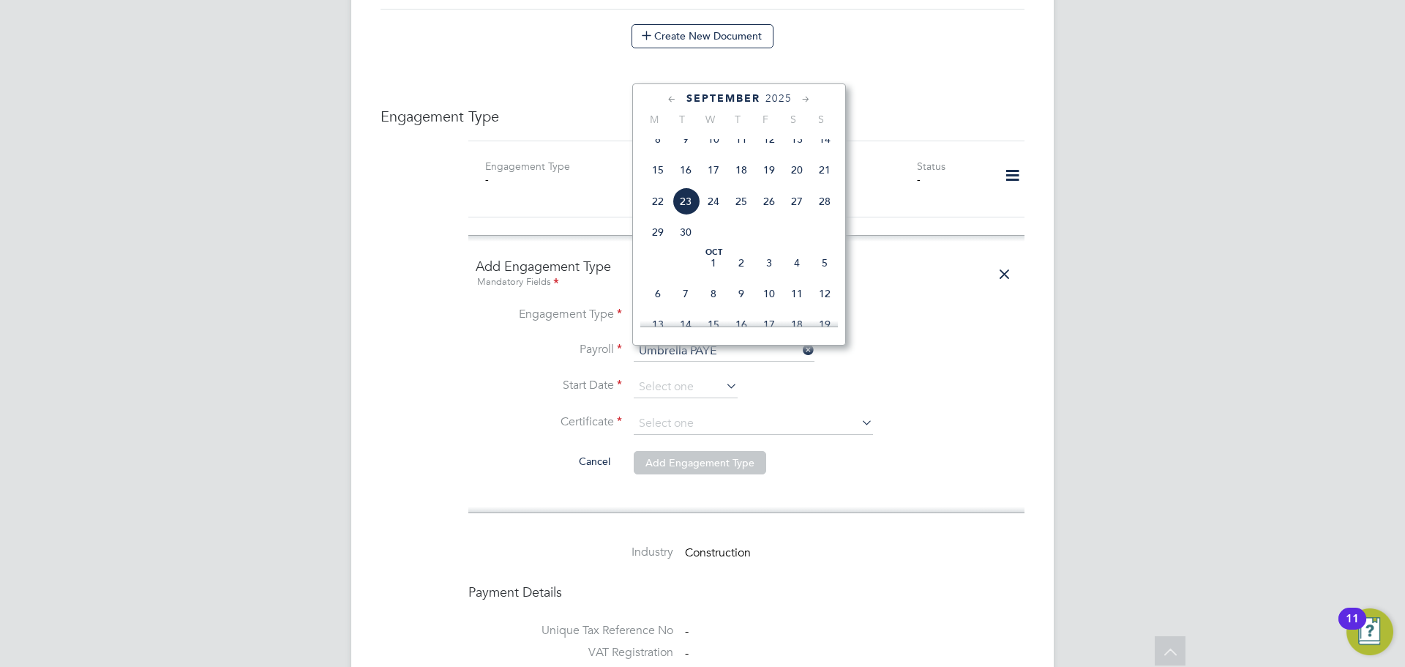
click at [679, 214] on span "23" at bounding box center [686, 201] width 28 height 28
type input "23 Sep 2025"
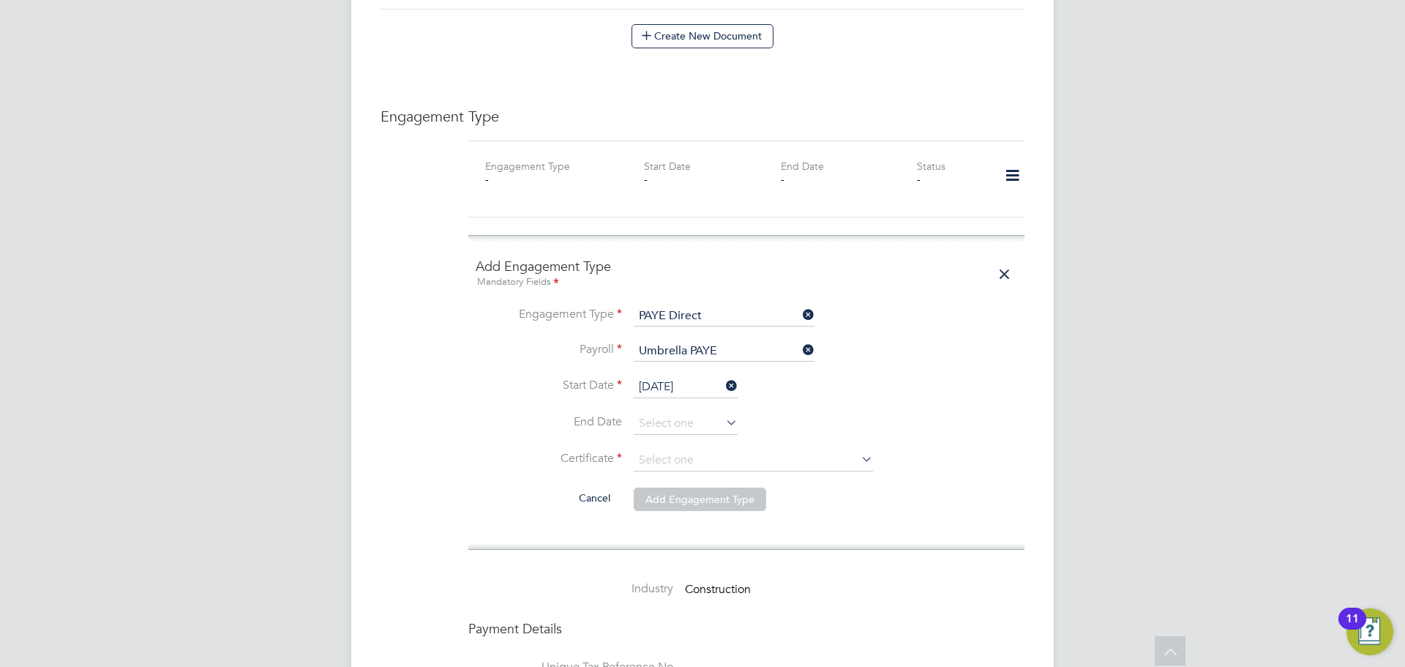
click at [722, 415] on li "End Date" at bounding box center [746, 431] width 541 height 37
click at [731, 449] on input at bounding box center [753, 460] width 239 height 22
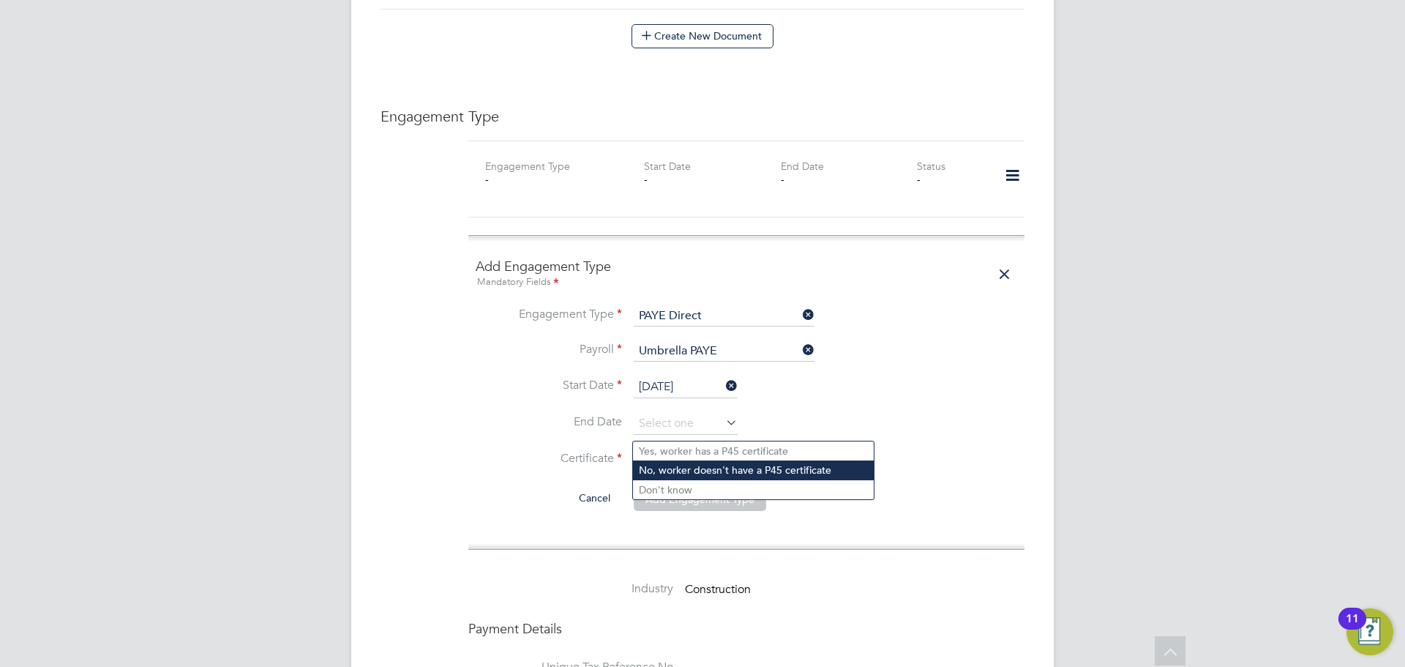
drag, startPoint x: 748, startPoint y: 465, endPoint x: 833, endPoint y: 460, distance: 85.7
click at [749, 466] on li "No, worker doesn't have a P45 certificate" at bounding box center [753, 469] width 241 height 19
type input "No, worker doesn't have a P45 certificate"
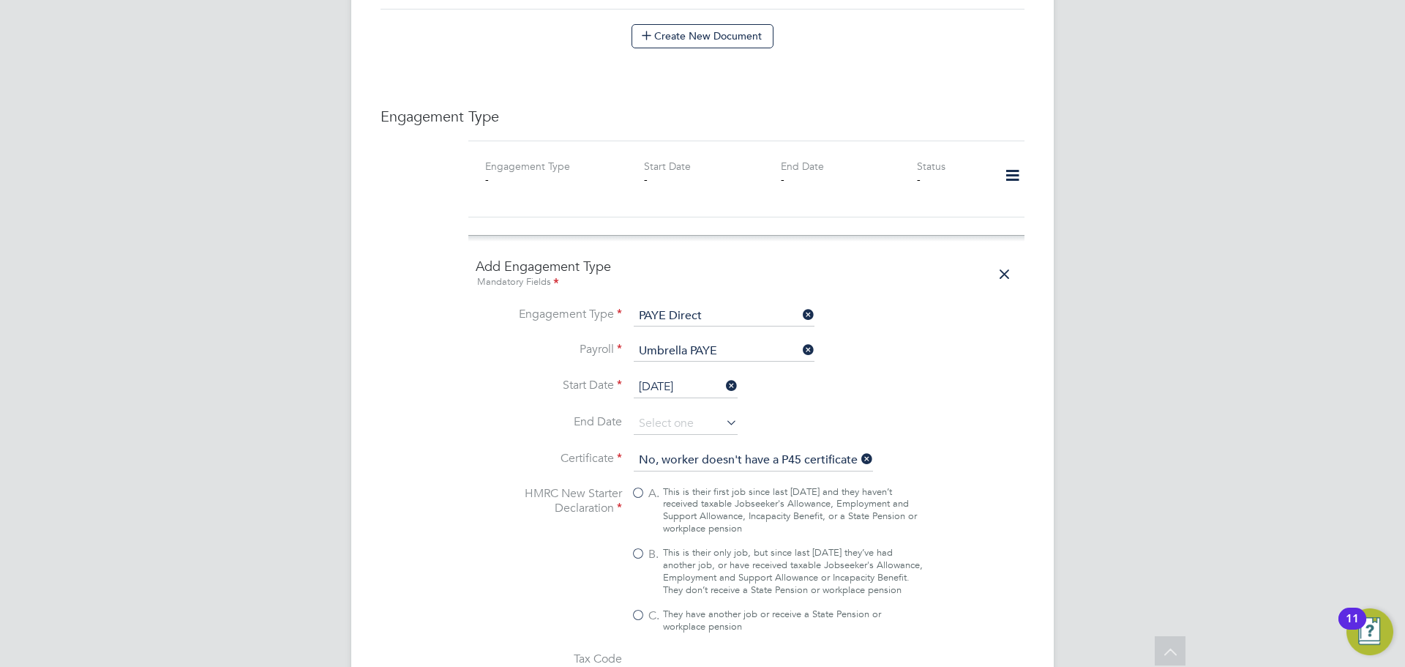
click at [675, 547] on div "This is their only job, but since last 6 April they’ve had another job, or have…" at bounding box center [793, 572] width 260 height 50
click at [0, 0] on input "B. This is their only job, but since last 6 April they’ve had another job, or h…" at bounding box center [0, 0] width 0 height 0
type input "1257L"
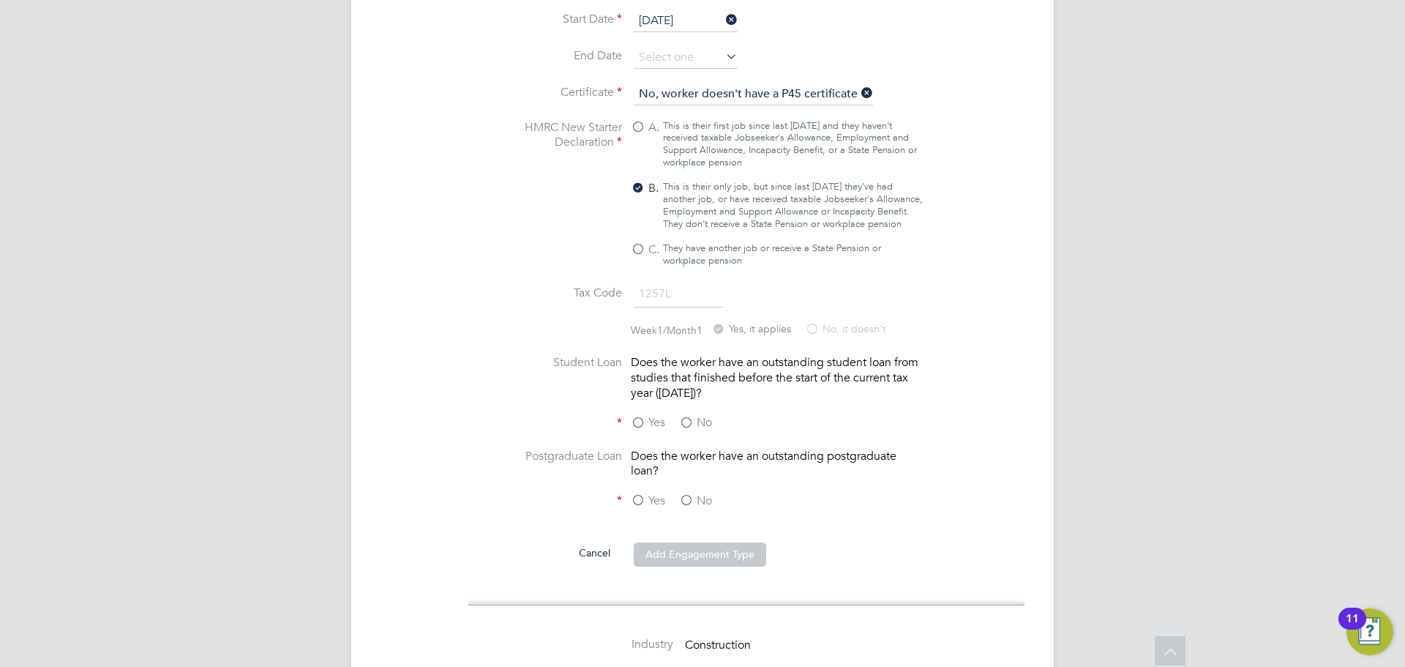
click at [693, 415] on label "No" at bounding box center [695, 422] width 33 height 15
click at [0, 0] on input "No" at bounding box center [0, 0] width 0 height 0
click at [707, 493] on label "No" at bounding box center [695, 500] width 33 height 15
click at [0, 0] on input "No" at bounding box center [0, 0] width 0 height 0
click at [723, 542] on button "Add Engagement Type" at bounding box center [700, 553] width 132 height 23
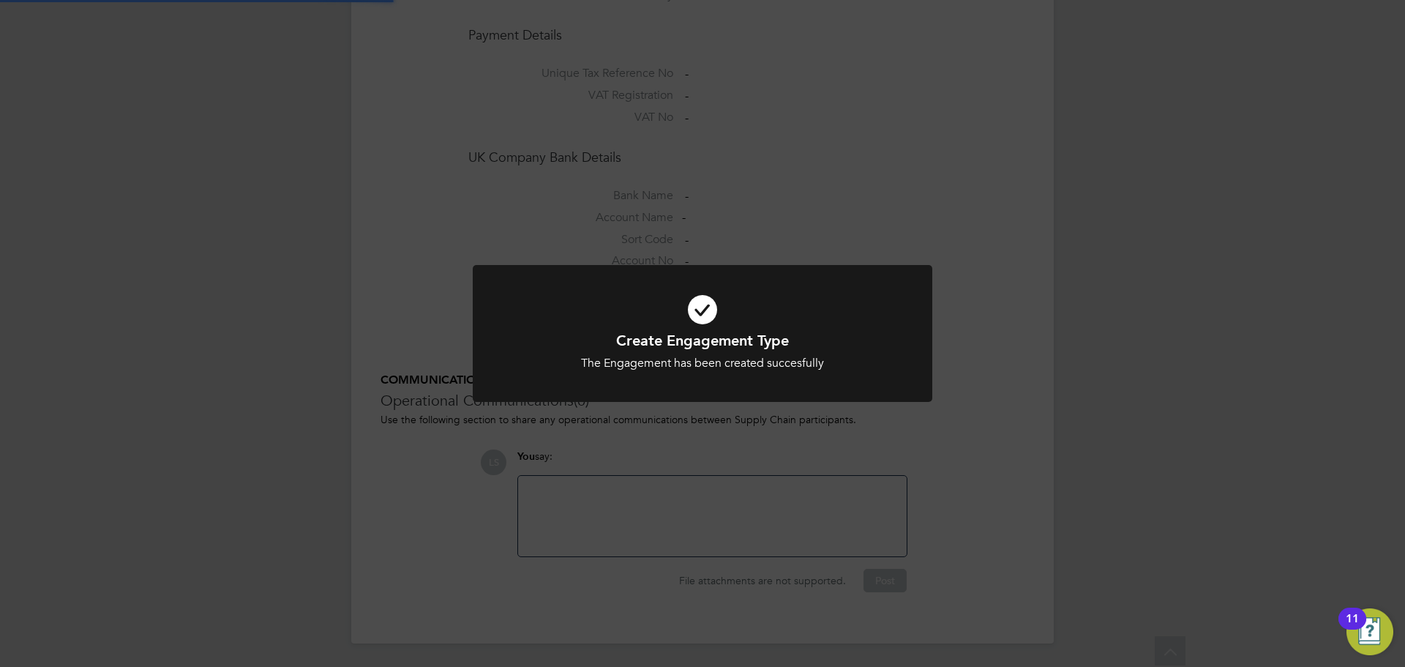
scroll to position [1202, 0]
click at [1050, 288] on div "Create Engagement Type The Engagement has been created succesfully Cancel Okay" at bounding box center [702, 333] width 1405 height 667
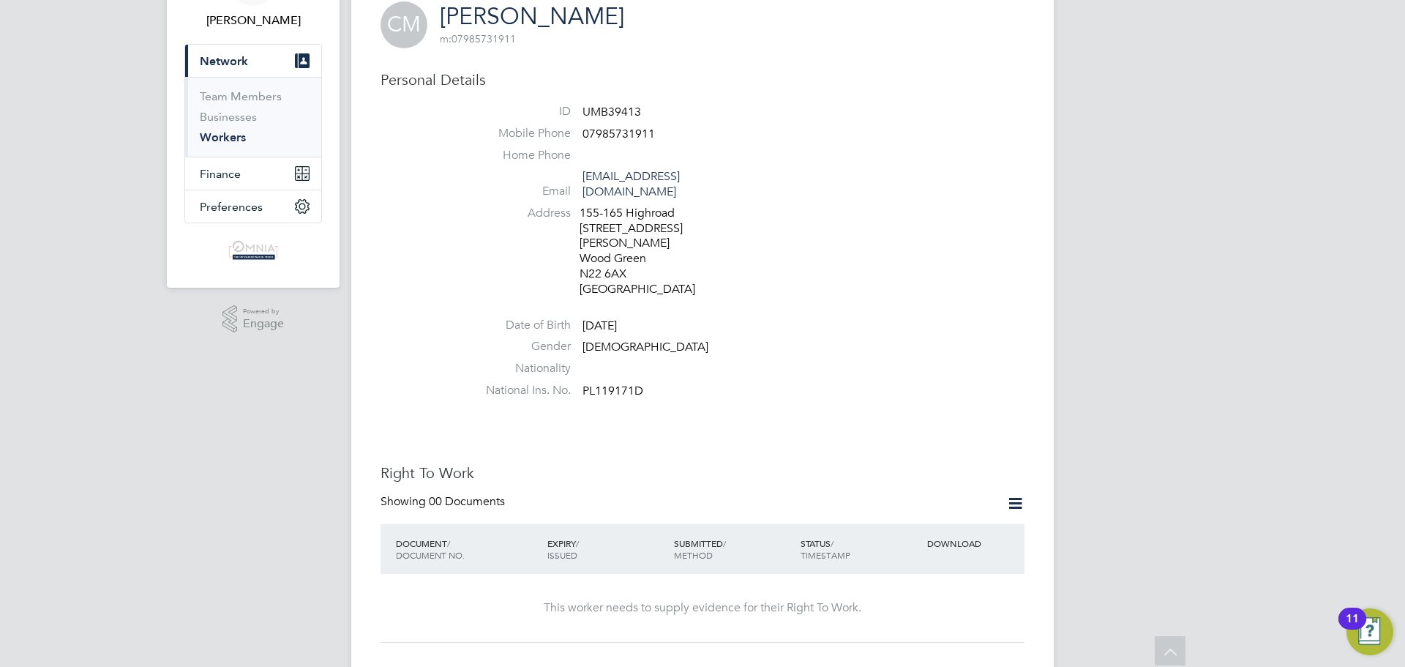
scroll to position [0, 0]
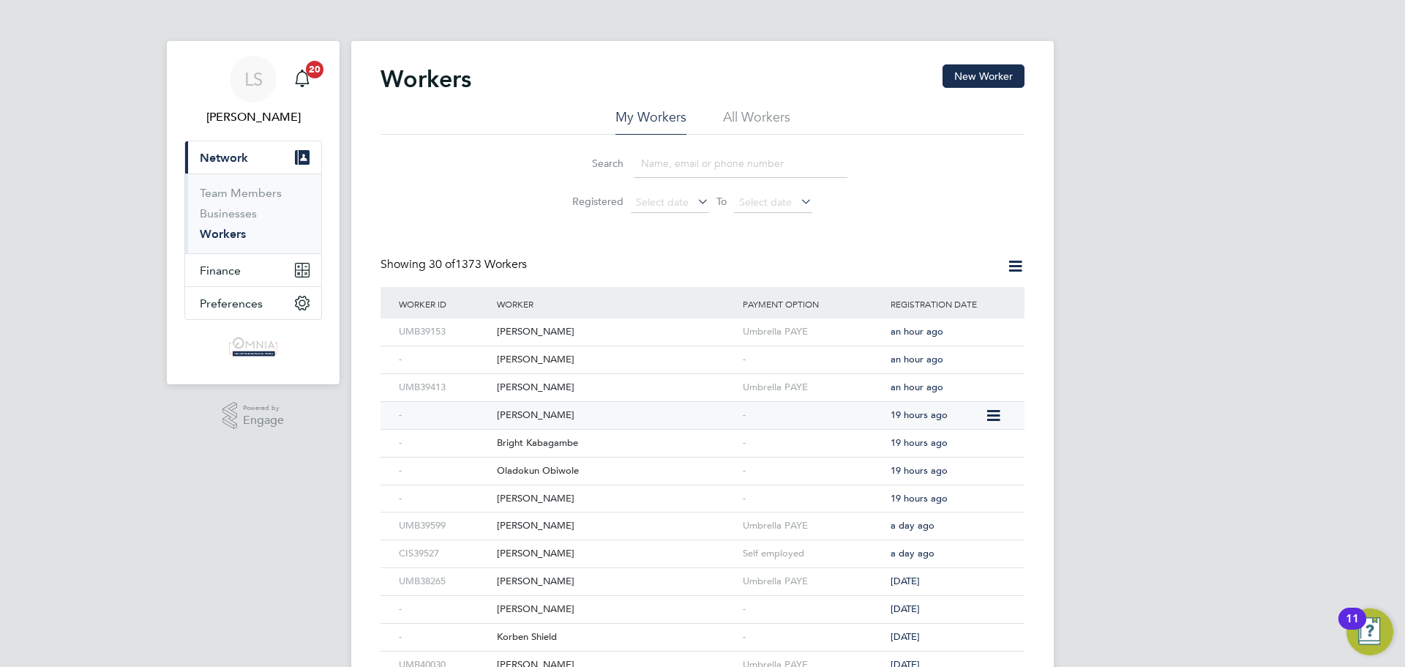
click at [718, 416] on div "[PERSON_NAME]" at bounding box center [616, 415] width 246 height 27
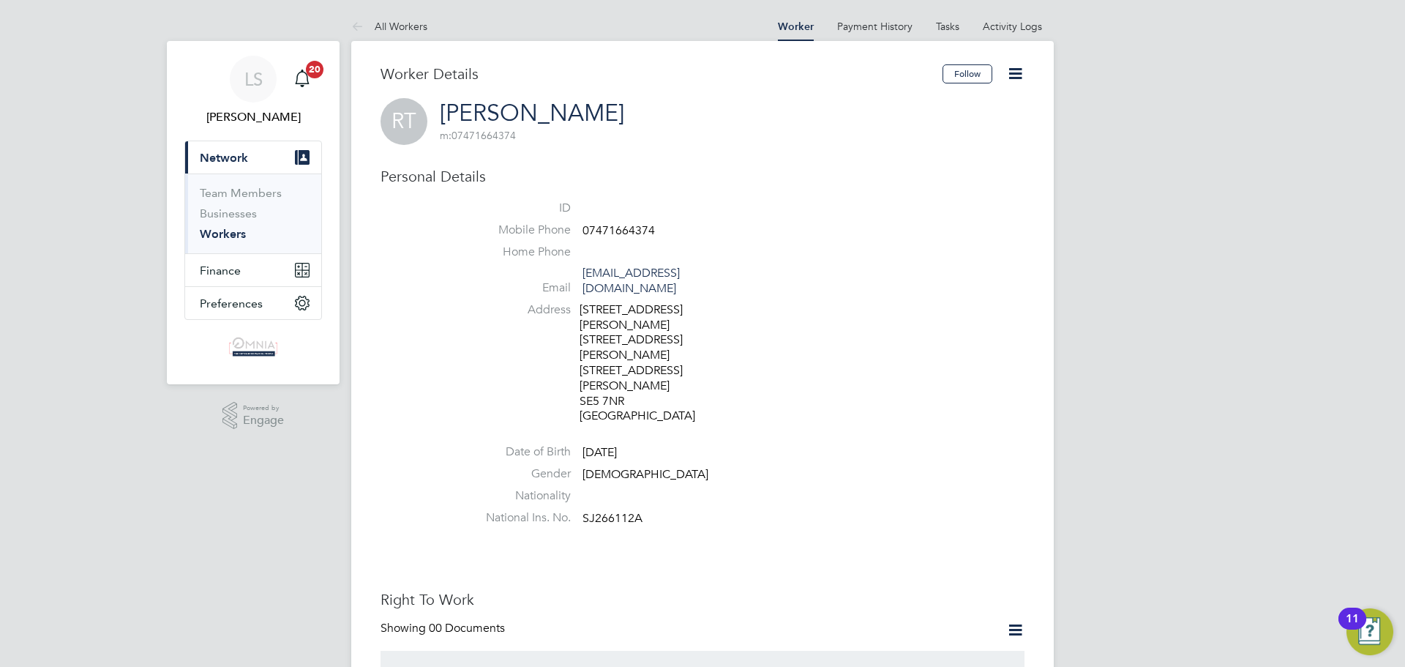
click at [634, 231] on span "07471664374" at bounding box center [618, 230] width 72 height 15
copy span "07471664374"
